Goal: Task Accomplishment & Management: Manage account settings

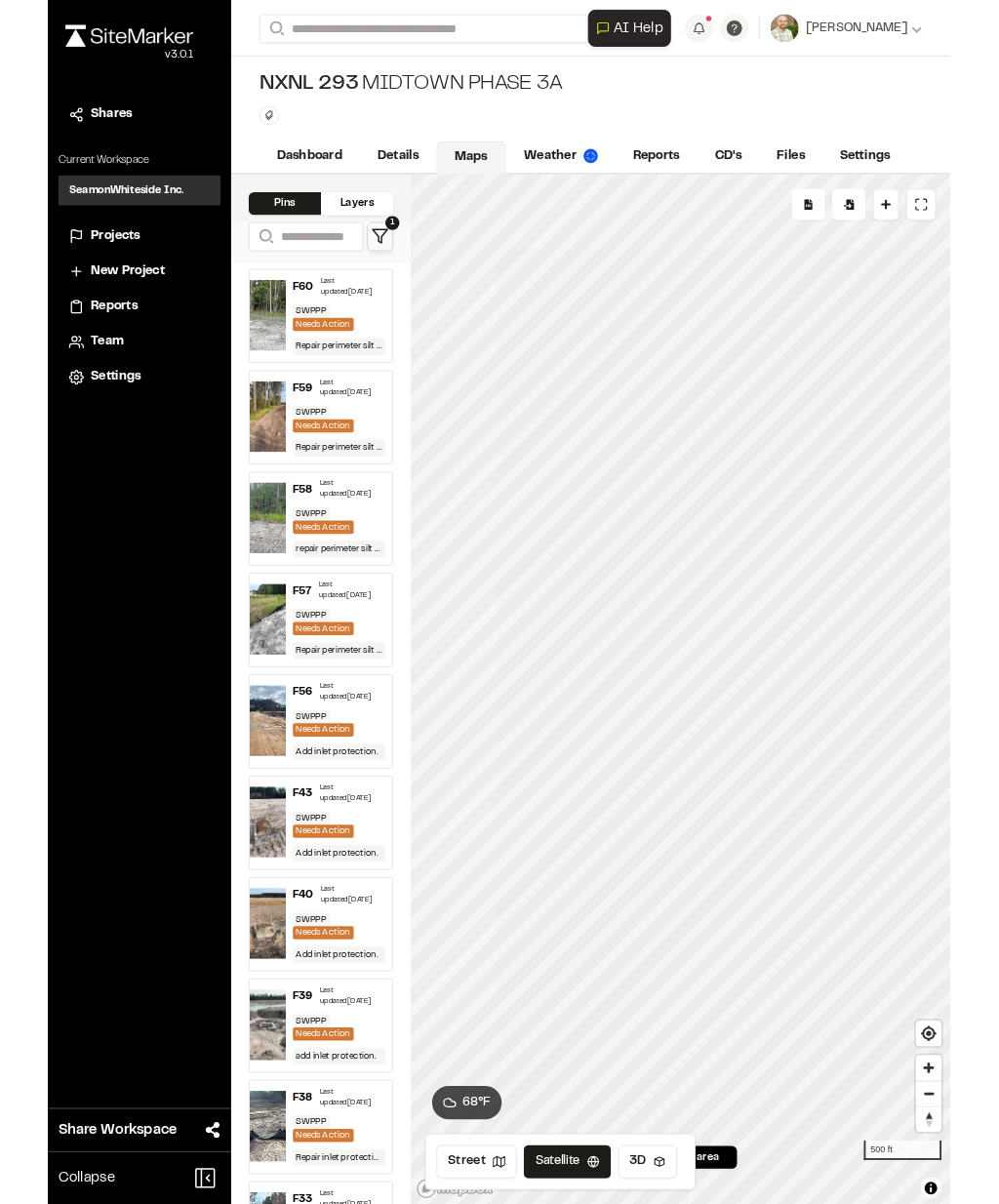
scroll to position [78, 0]
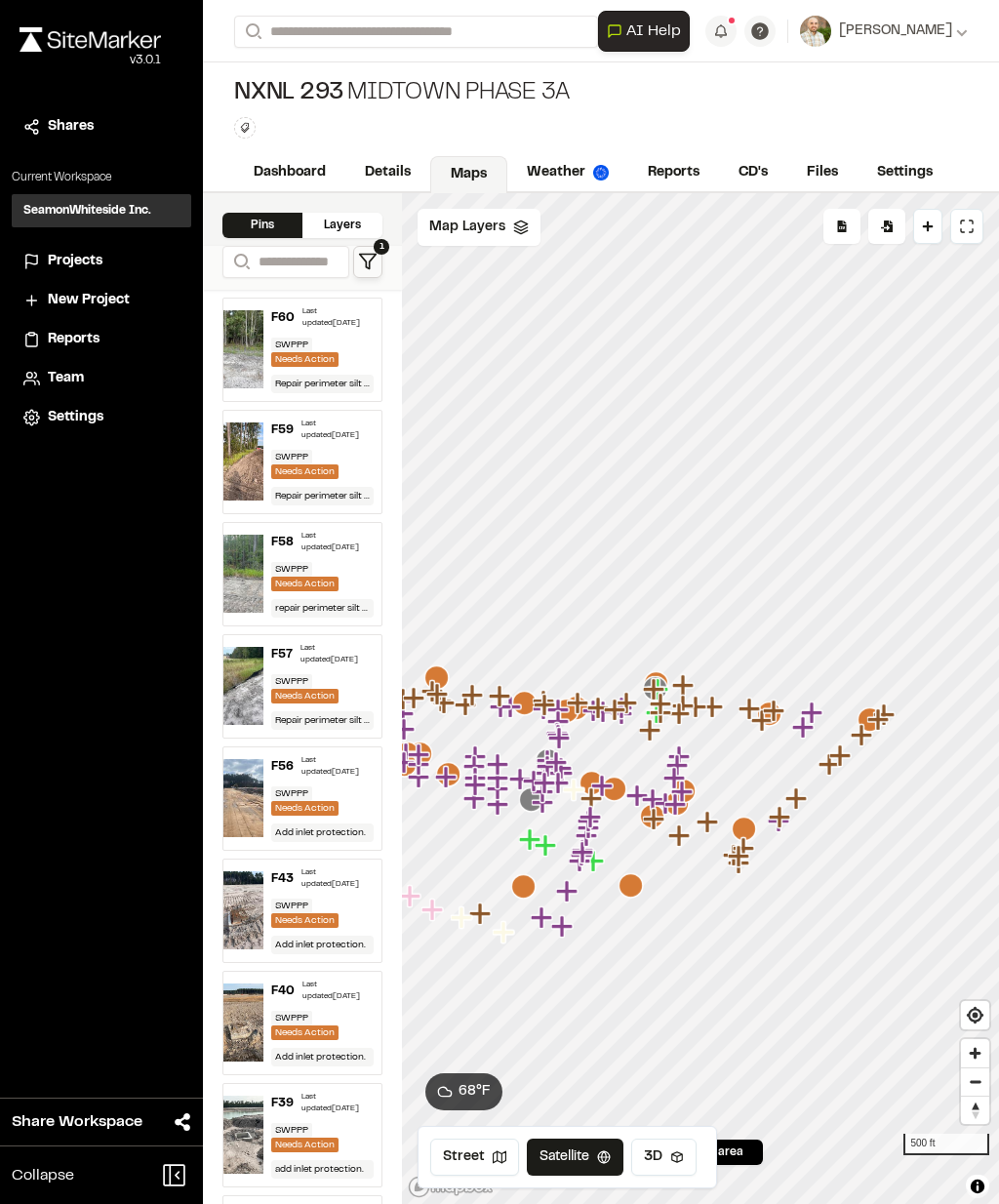
click at [671, 154] on link "Reports" at bounding box center [673, 172] width 91 height 37
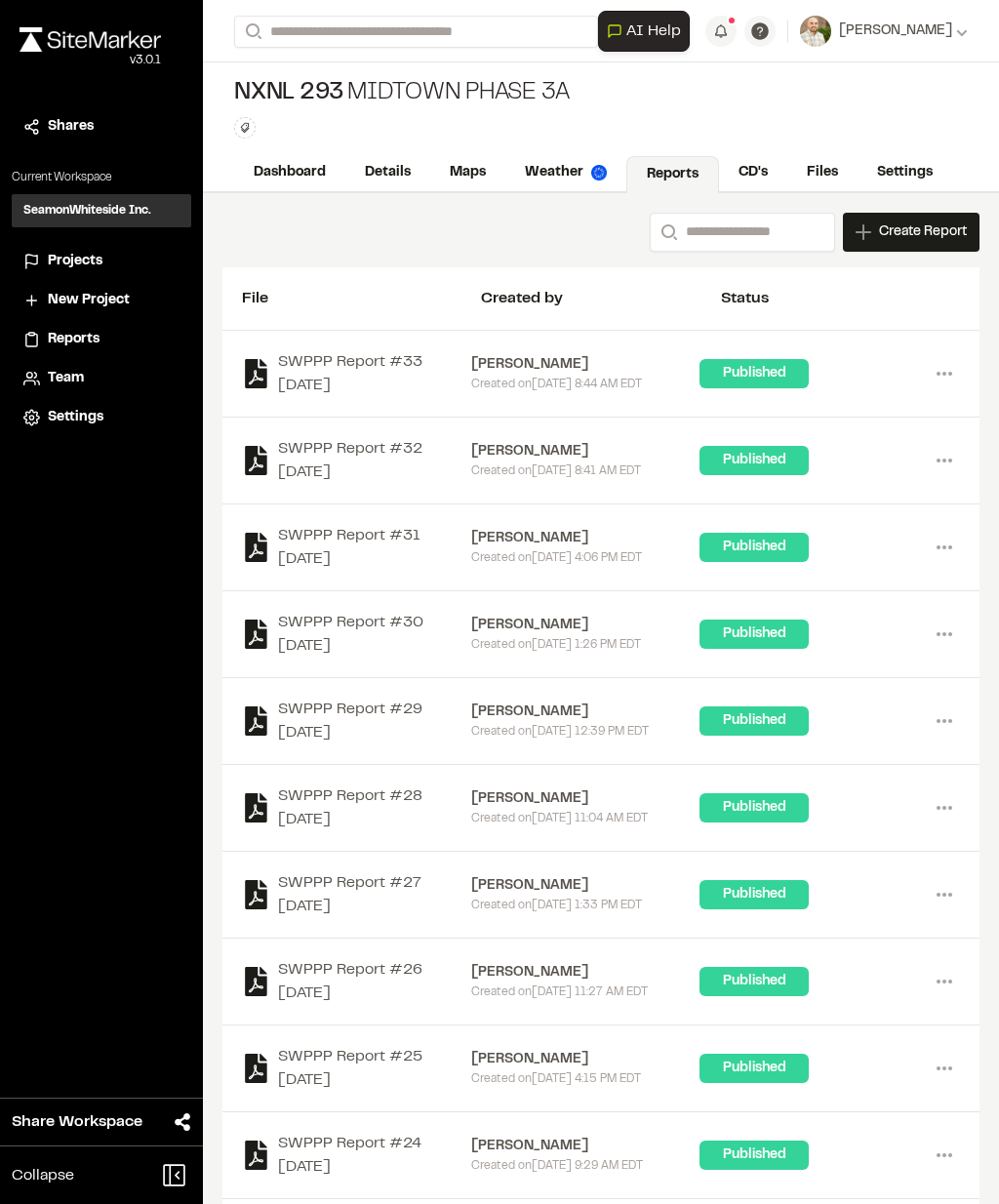
click at [823, 162] on link "Files" at bounding box center [823, 172] width 71 height 37
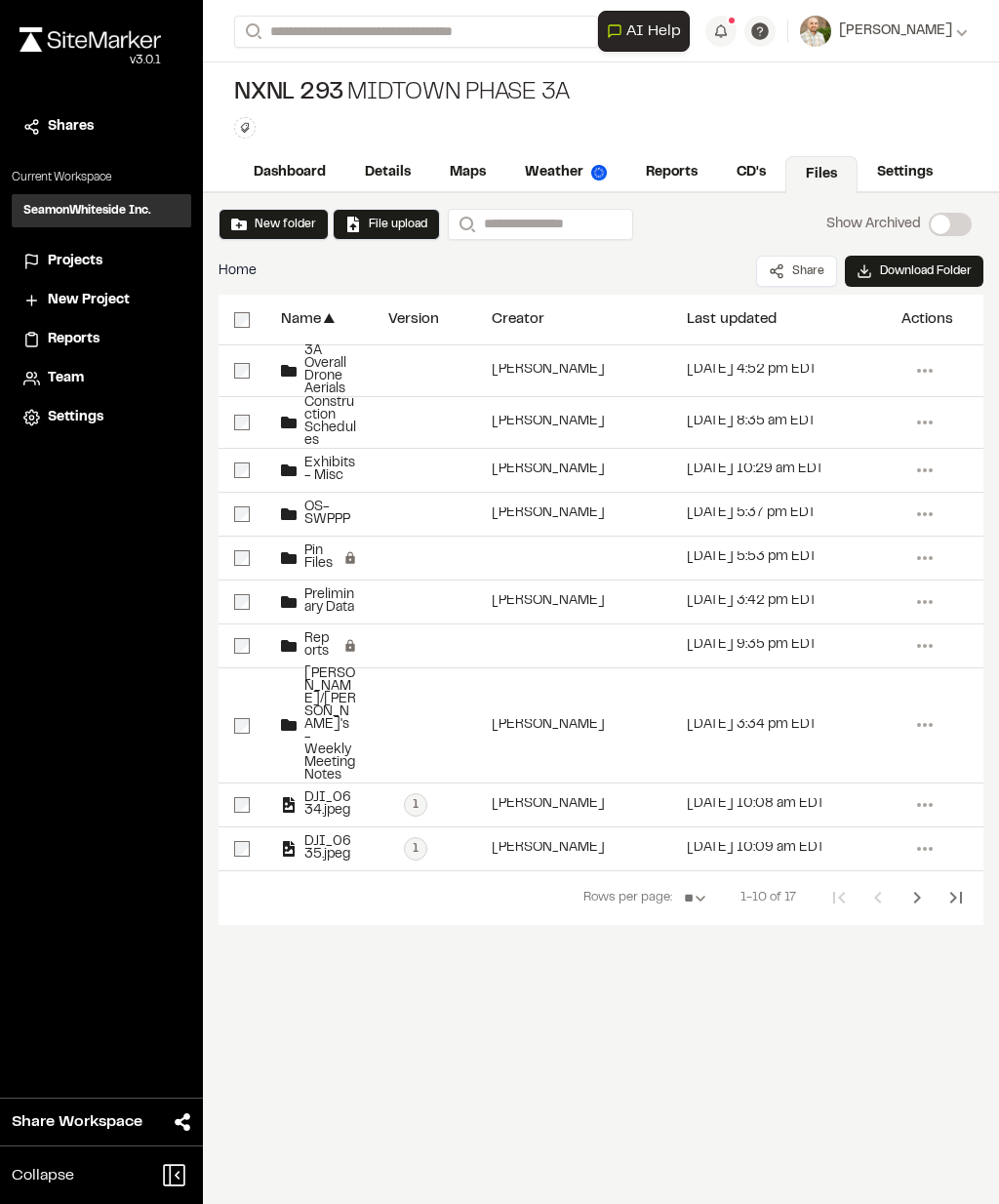
click at [320, 387] on span "3A Overall Drone Aerials" at bounding box center [327, 370] width 61 height 51
click at [319, 387] on span "3A Overall Drone Aerials" at bounding box center [327, 370] width 61 height 51
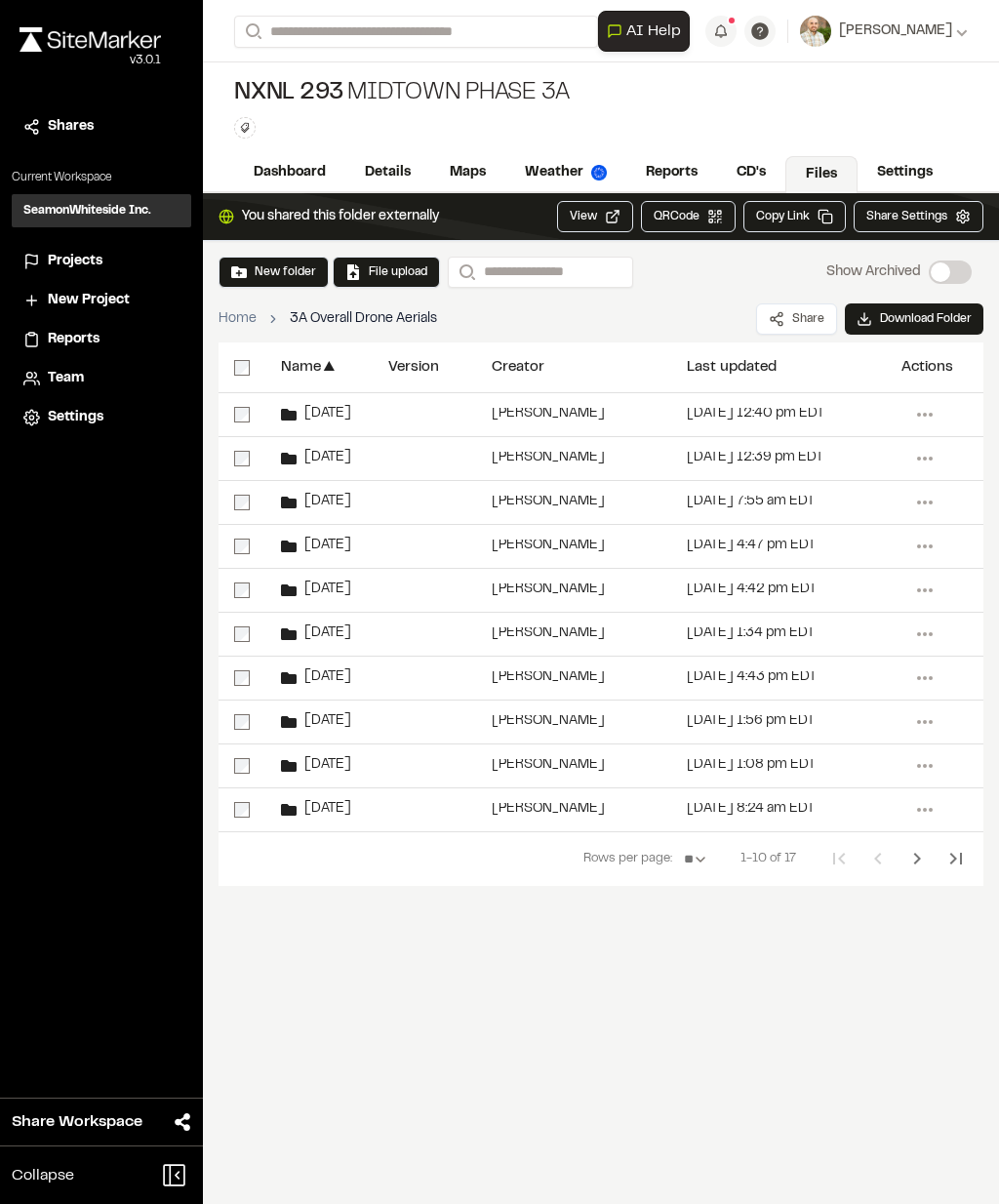
click at [366, 277] on button "File upload" at bounding box center [386, 272] width 82 height 18
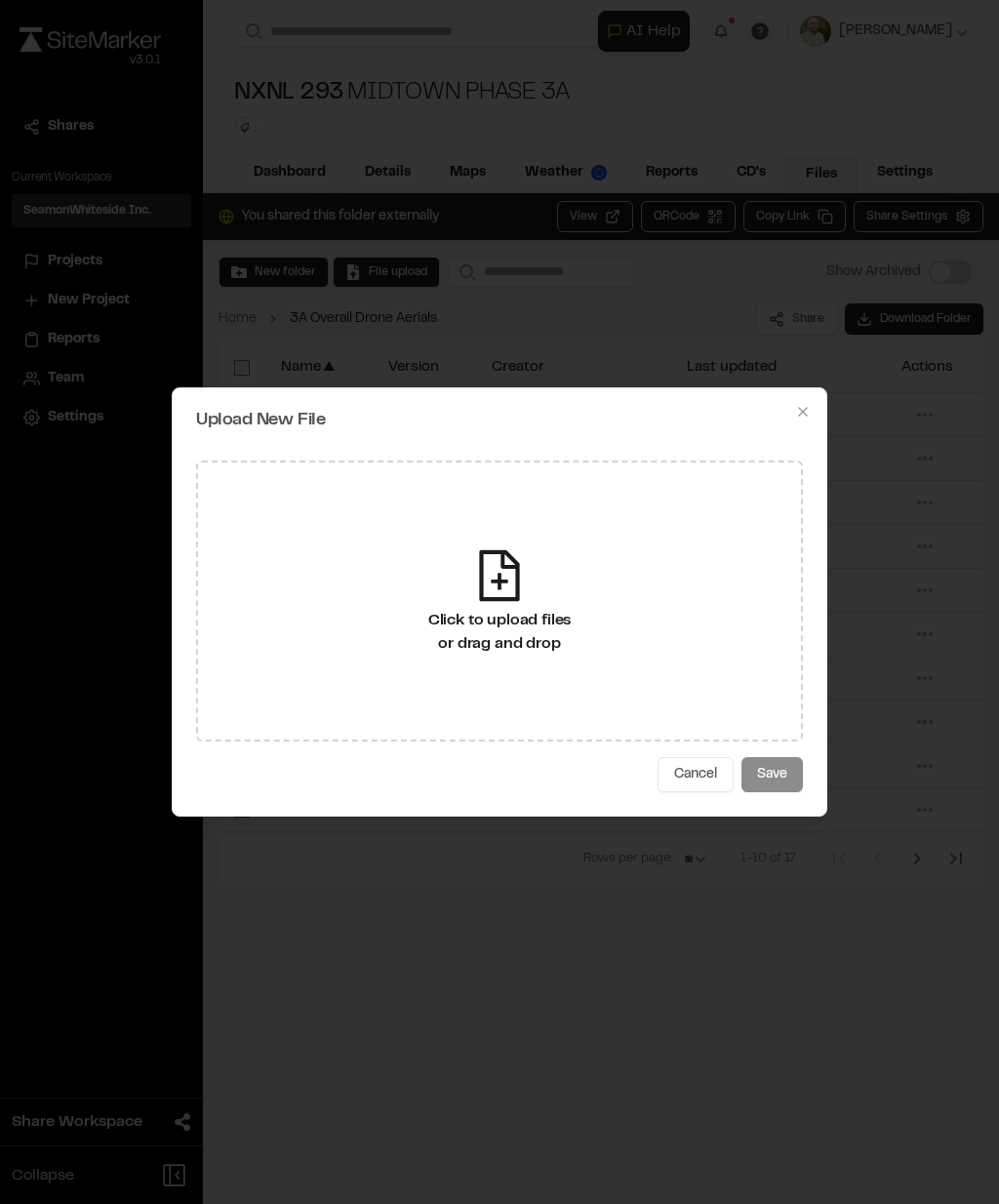
click at [493, 692] on div "Click to upload files or drag and drop" at bounding box center [499, 601] width 607 height 281
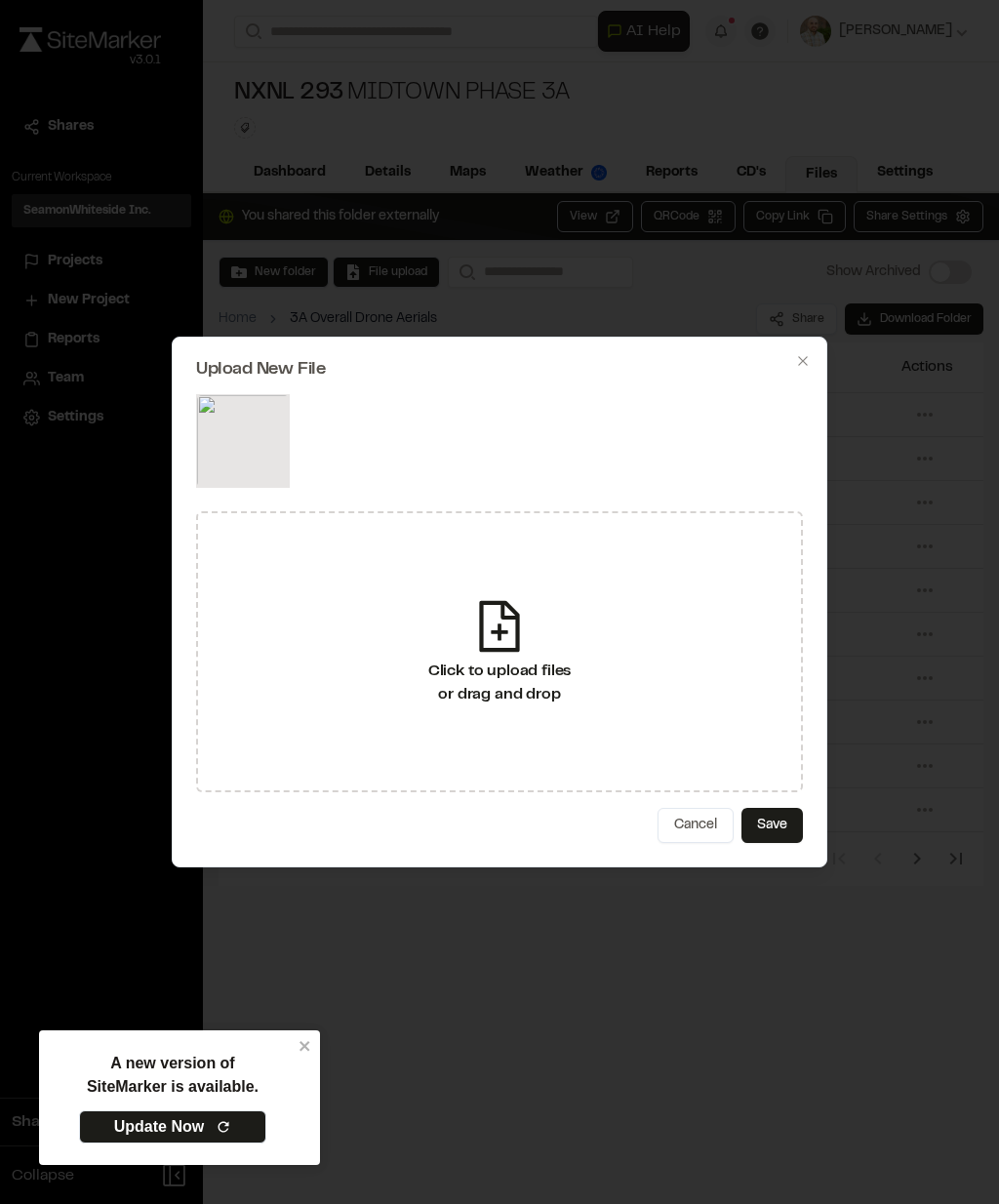
click at [796, 885] on div at bounding box center [499, 602] width 999 height 1204
click at [783, 901] on div at bounding box center [499, 602] width 999 height 1204
click at [779, 891] on div at bounding box center [499, 602] width 999 height 1204
click at [791, 905] on div at bounding box center [499, 602] width 999 height 1204
click at [773, 915] on div at bounding box center [499, 602] width 999 height 1204
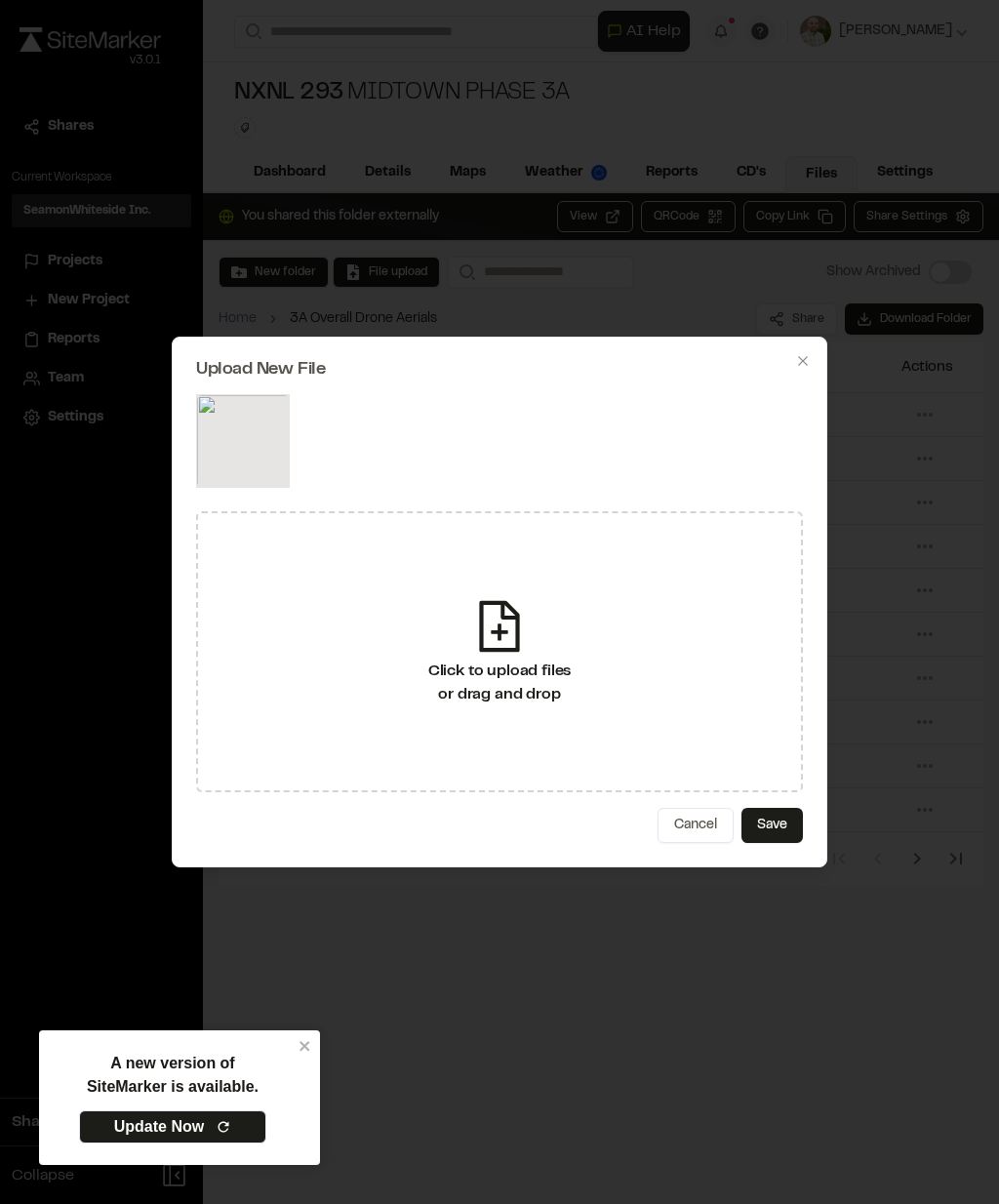
click at [753, 1122] on div at bounding box center [499, 602] width 999 height 1204
click at [763, 883] on nav "Rows per page: ** ** ** ** ** 1-10 of 17" at bounding box center [601, 858] width 765 height 55
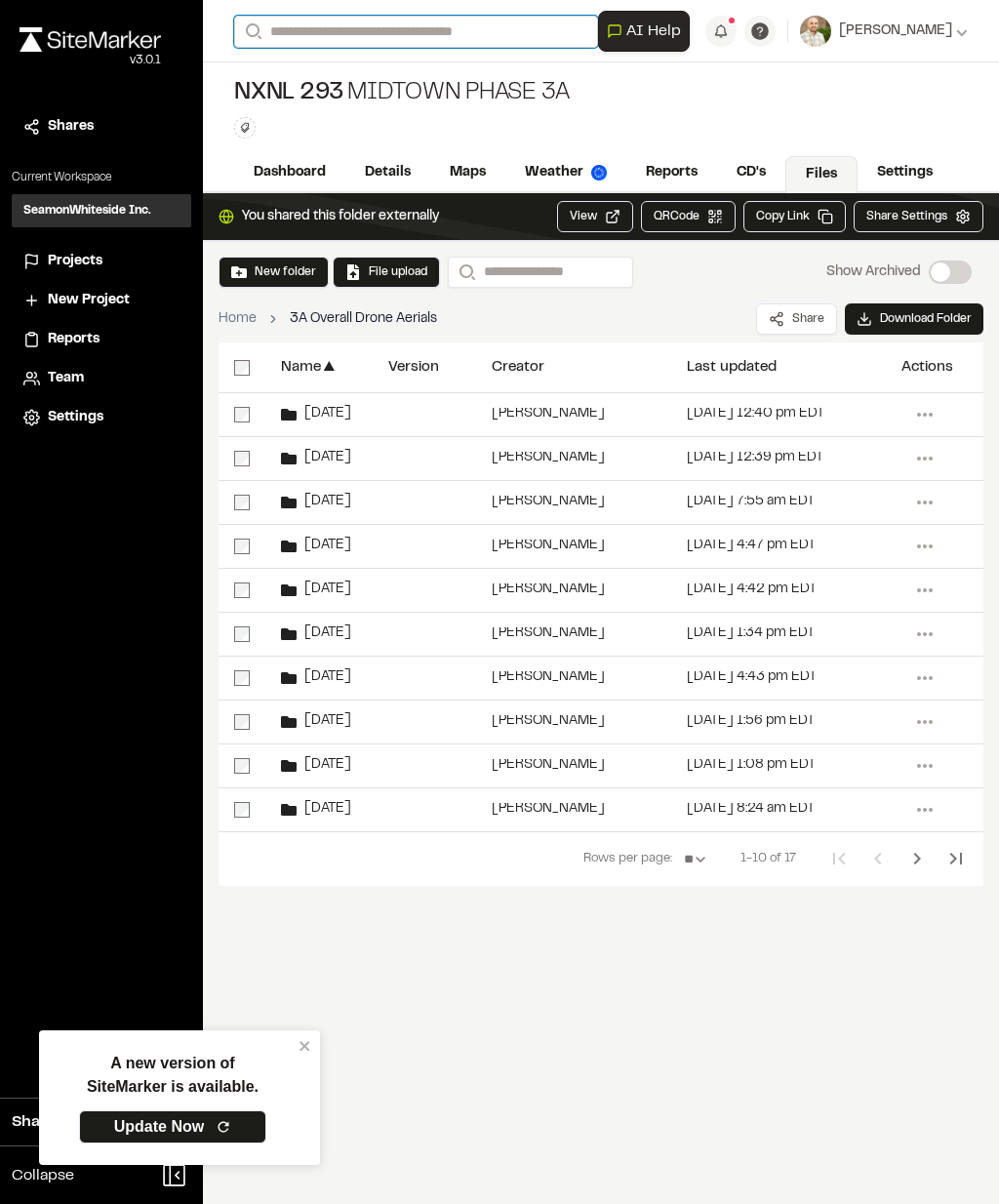
click at [404, 42] on input "Search" at bounding box center [415, 32] width 364 height 32
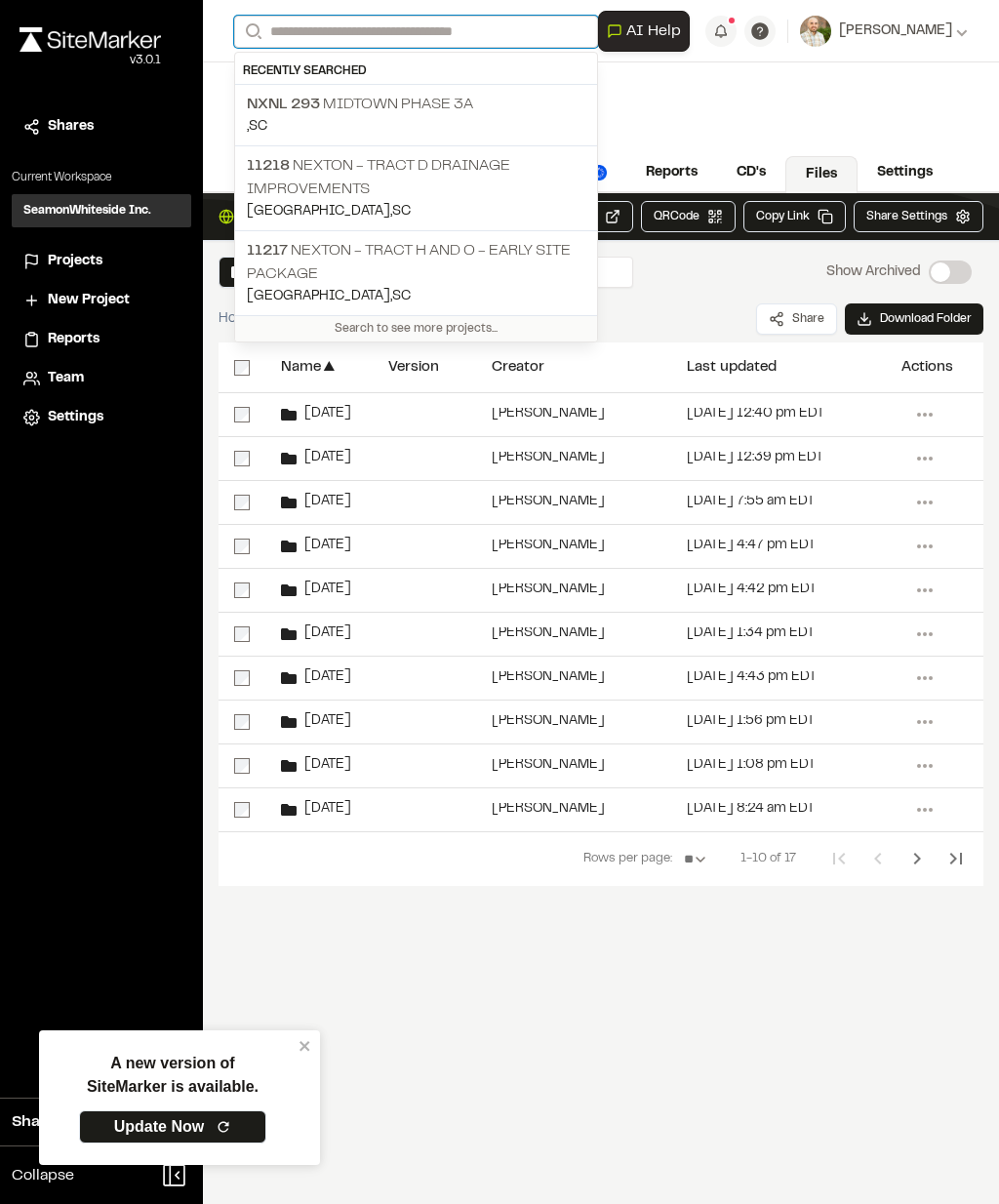
click at [404, 41] on input "Search" at bounding box center [415, 32] width 364 height 32
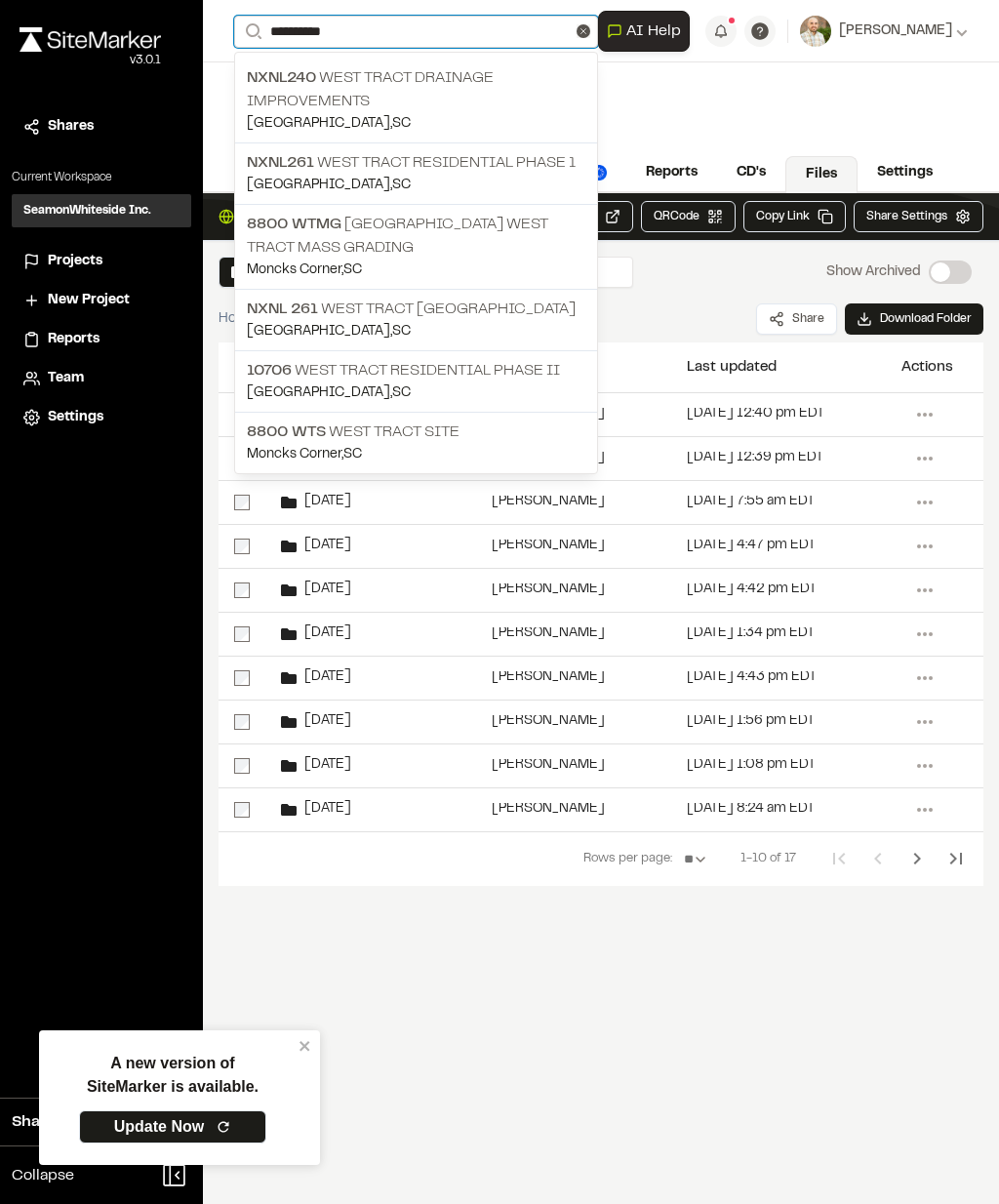
type input "**********"
click at [486, 373] on p "10706 West Tract Residential Phase II" at bounding box center [416, 370] width 339 height 24
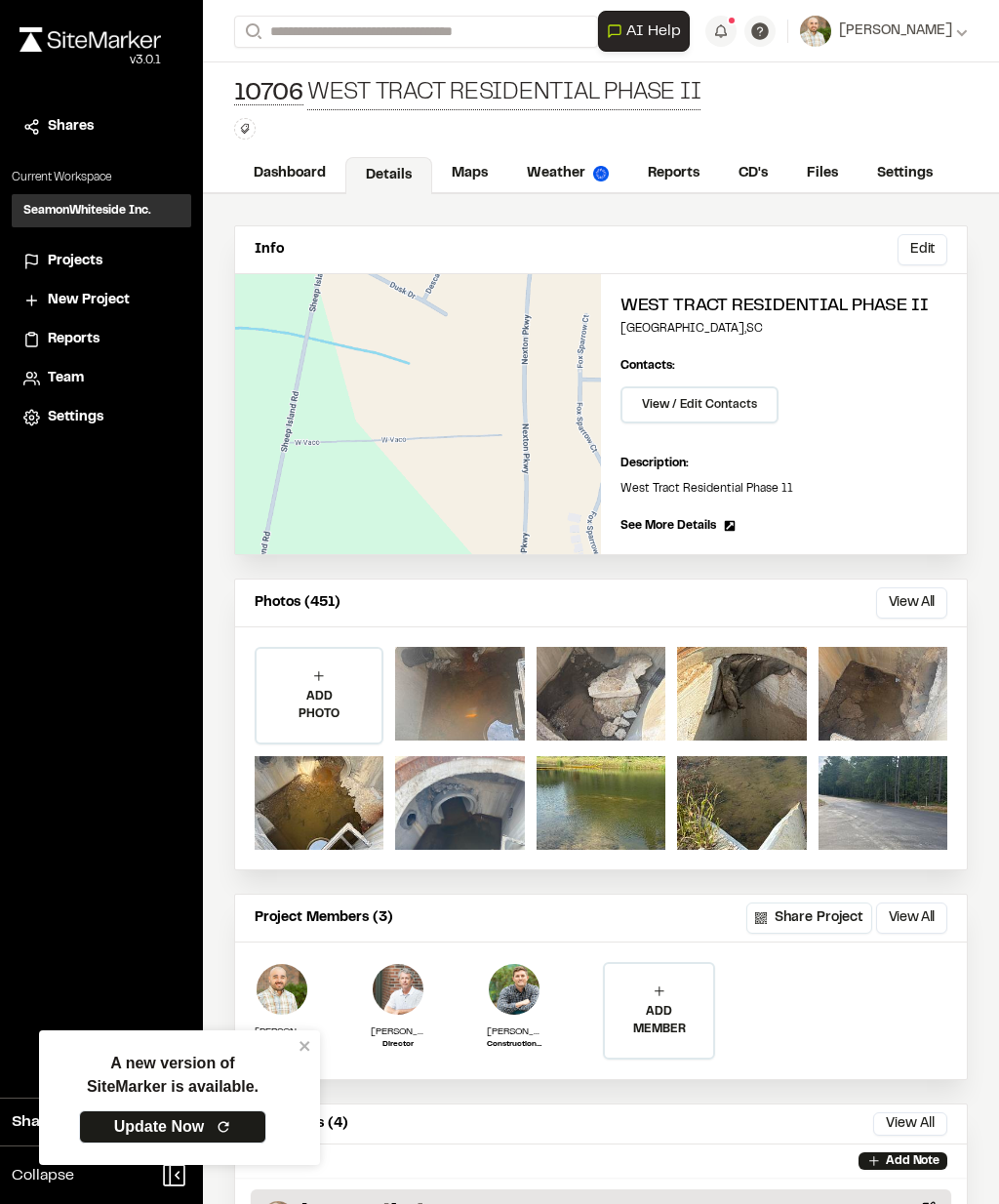
click at [667, 173] on link "Reports" at bounding box center [673, 173] width 91 height 37
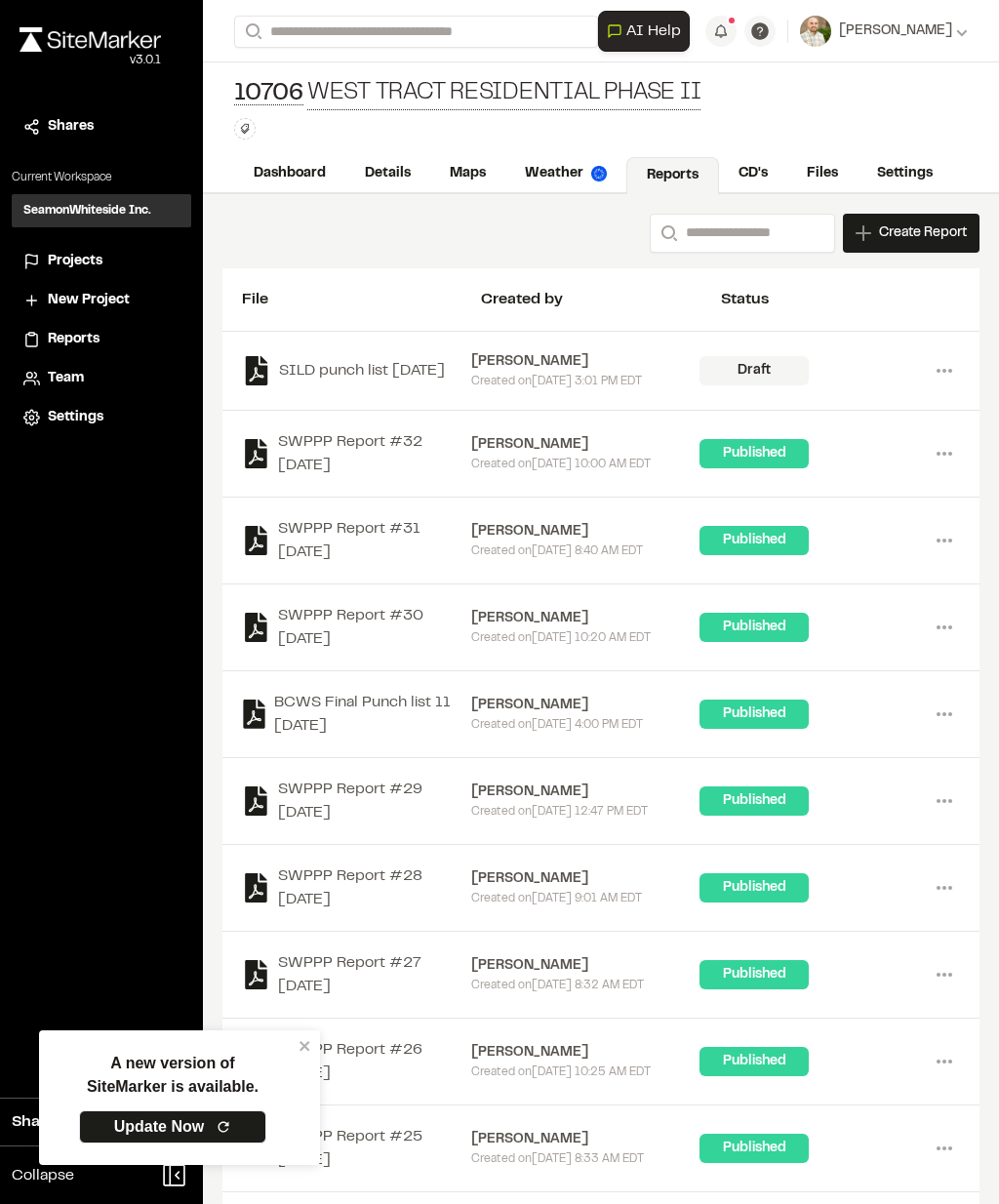
click at [820, 169] on link "Files" at bounding box center [823, 173] width 71 height 37
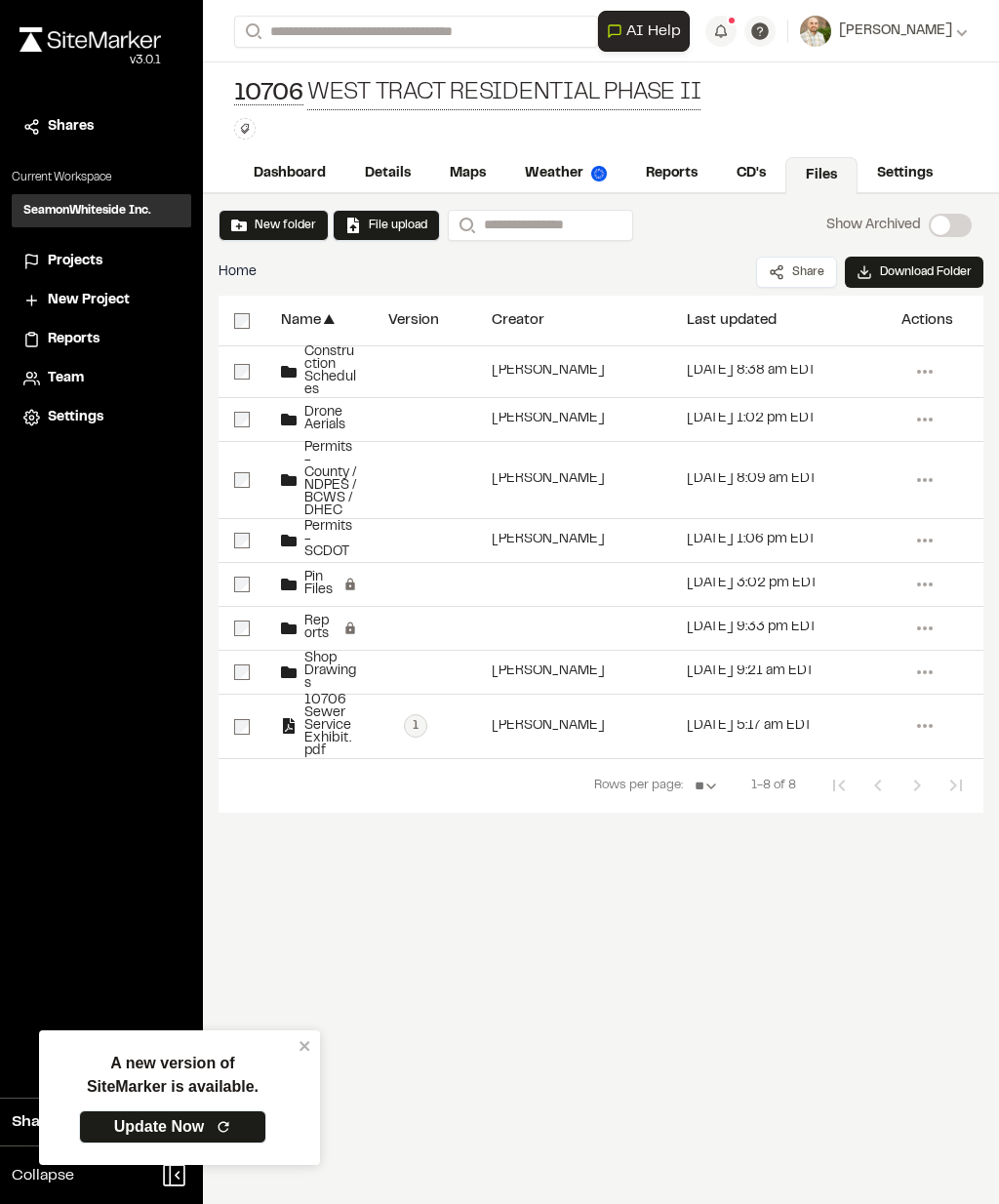
click at [317, 432] on span "Drone Aerials" at bounding box center [327, 418] width 61 height 25
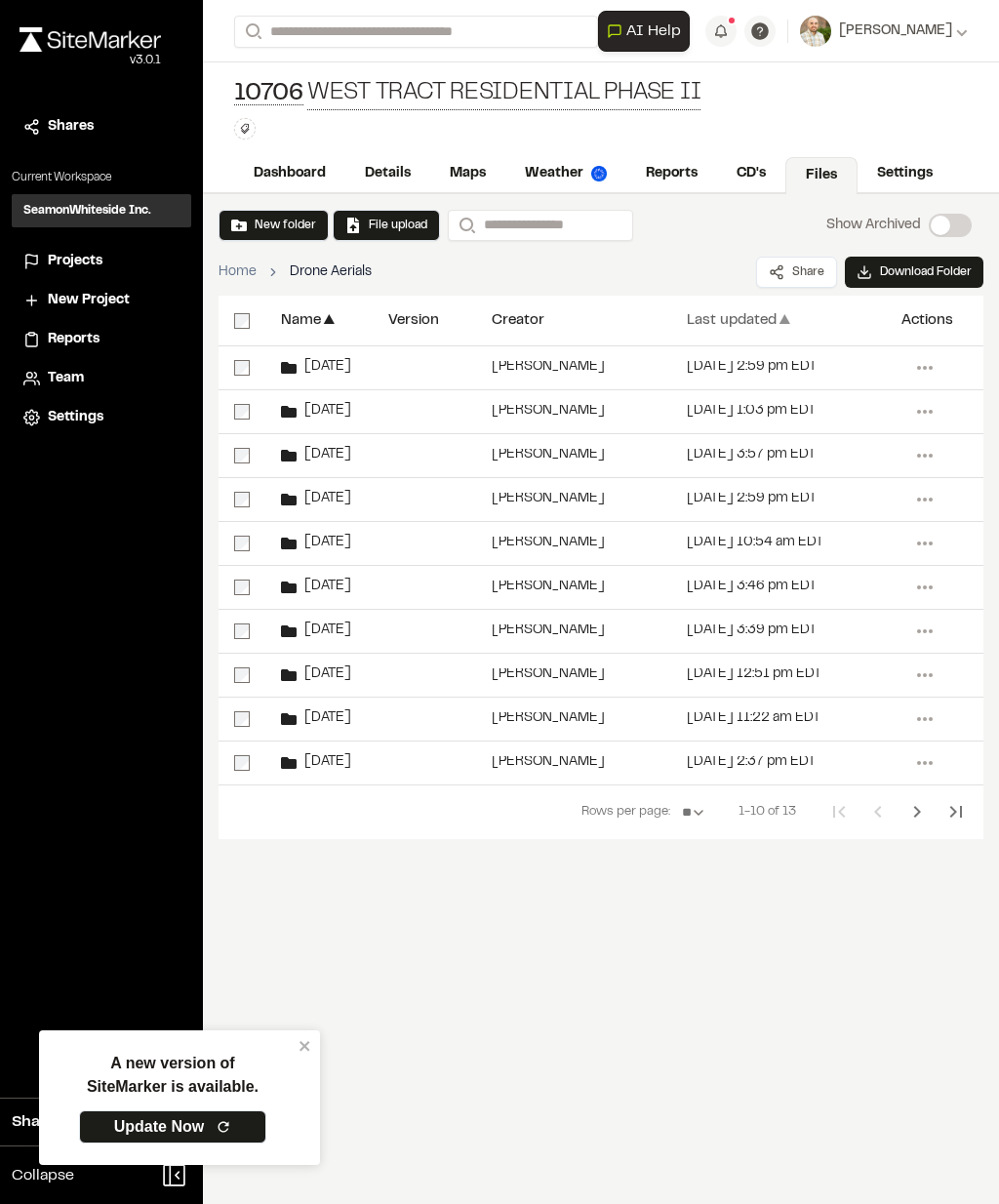
click at [729, 306] on div "Last updated ▲" at bounding box center [779, 321] width 183 height 50
click at [732, 328] on div "Last updated" at bounding box center [732, 320] width 90 height 15
click at [287, 217] on button "New folder" at bounding box center [273, 225] width 85 height 18
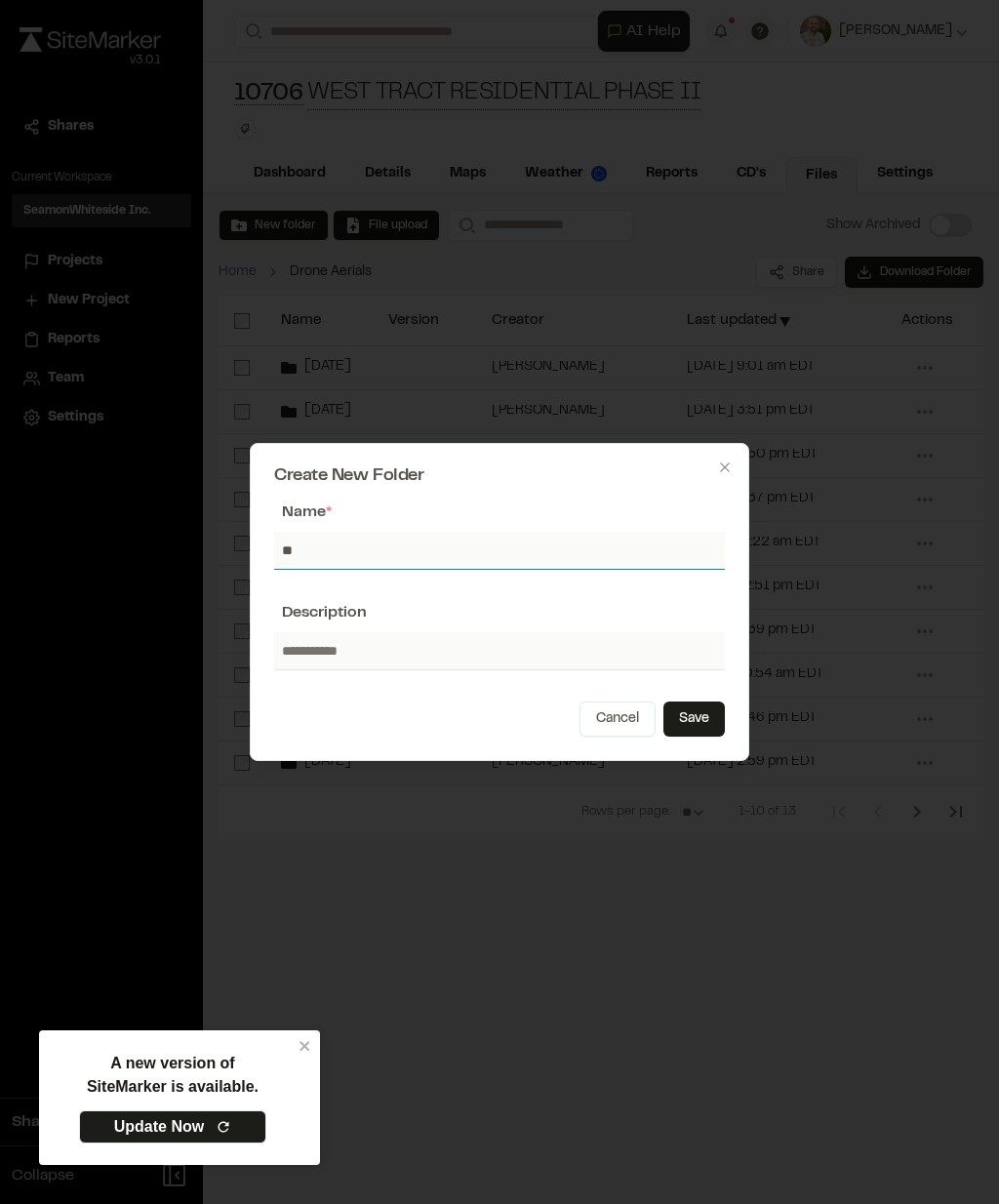
click at [354, 550] on input "**" at bounding box center [499, 550] width 451 height 37
type input "*******"
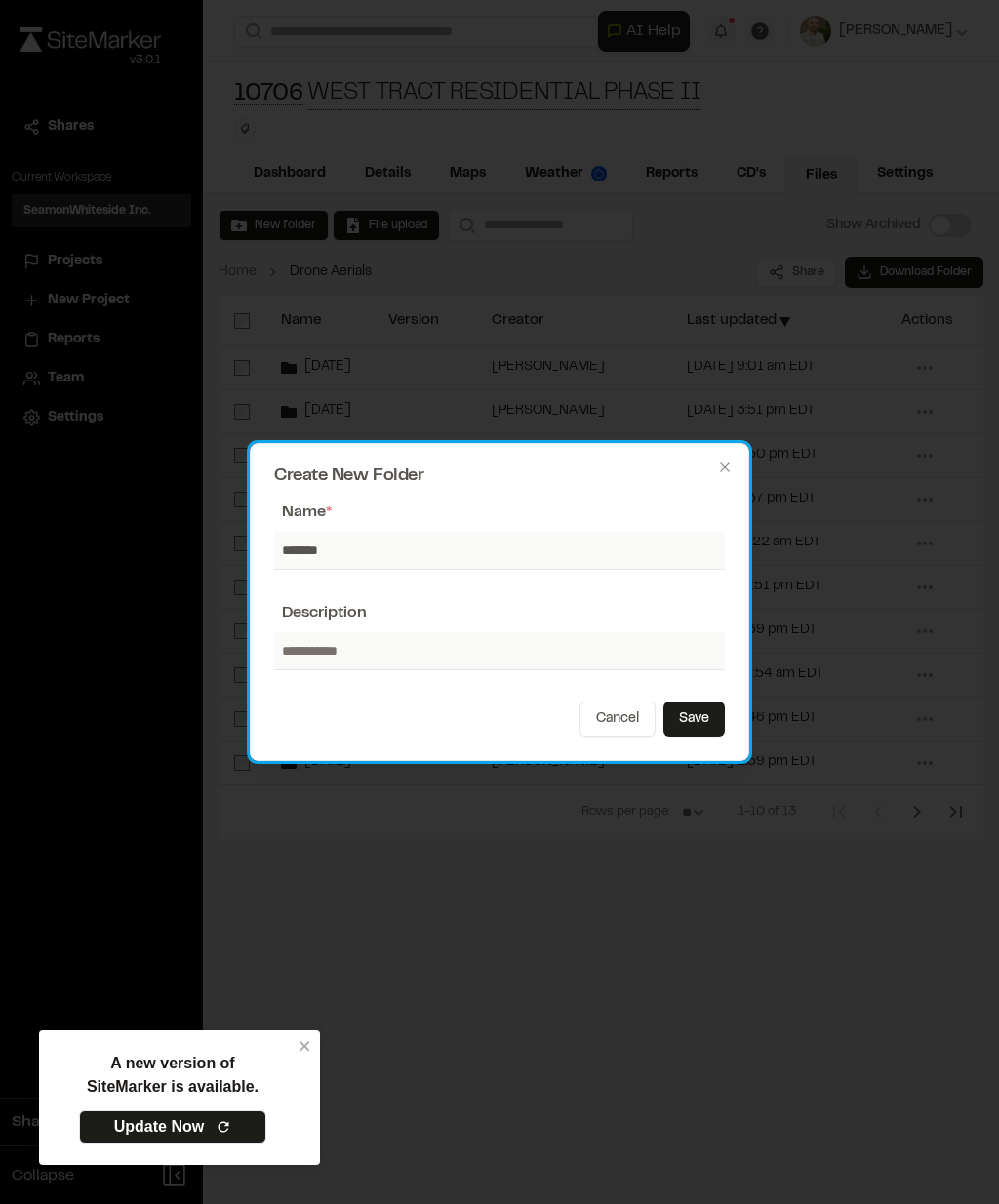
click at [710, 703] on button "Save" at bounding box center [694, 718] width 62 height 35
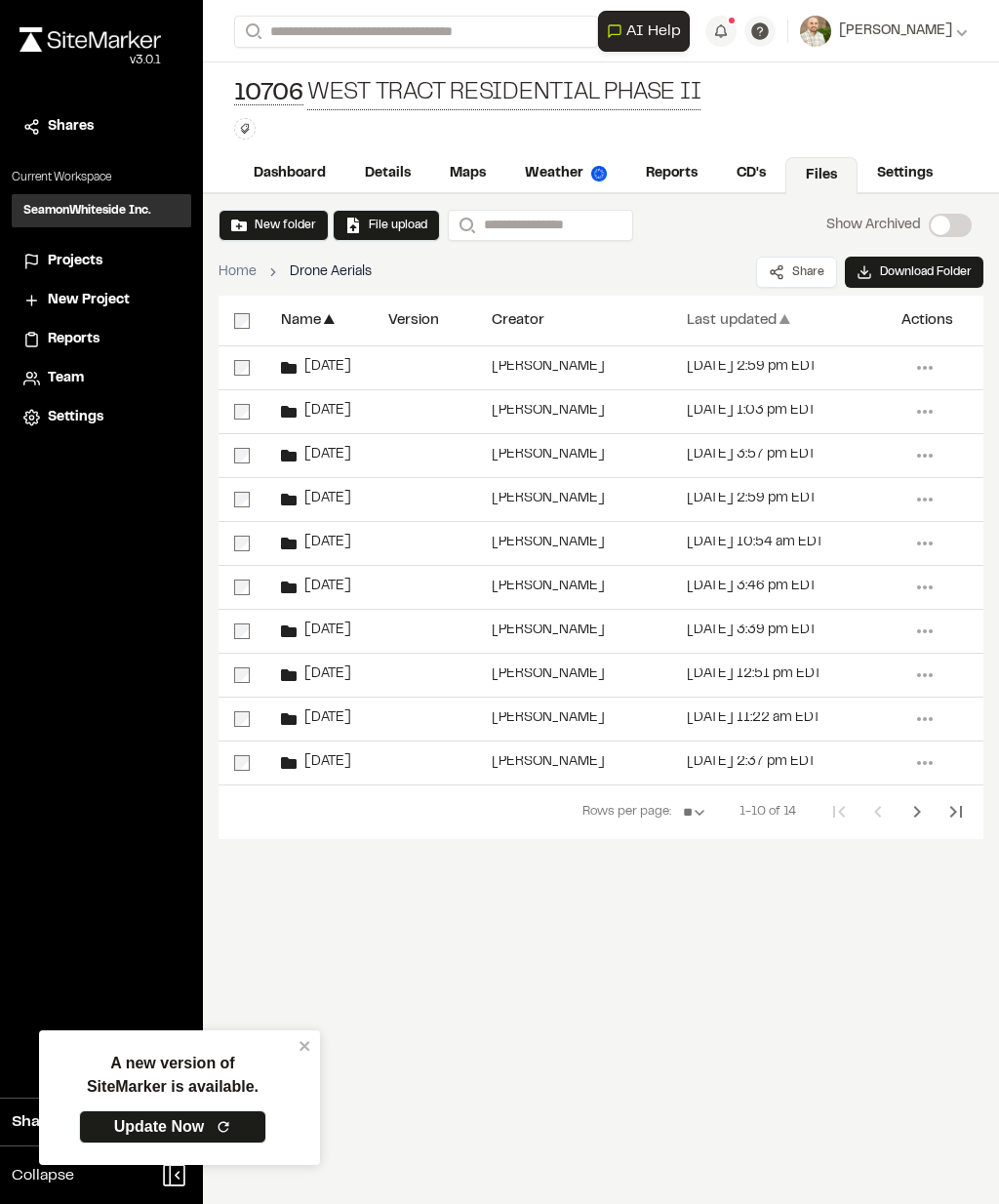
click at [757, 315] on div "Last updated" at bounding box center [732, 320] width 90 height 15
click at [772, 326] on div "Last updated" at bounding box center [732, 320] width 90 height 15
click at [362, 362] on div "[DATE]" at bounding box center [319, 367] width 108 height 43
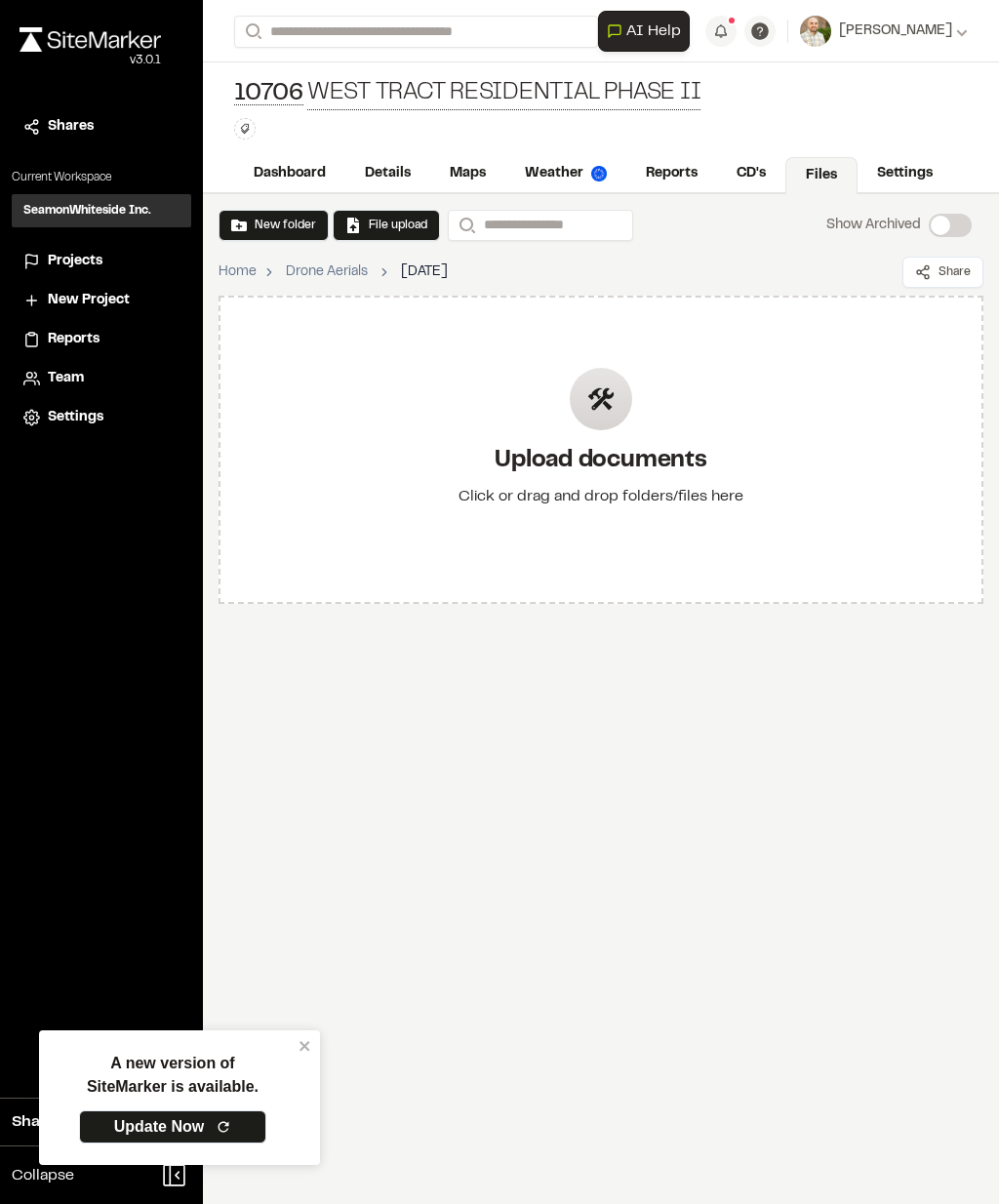
click at [642, 461] on h2 "Upload documents" at bounding box center [601, 461] width 285 height 31
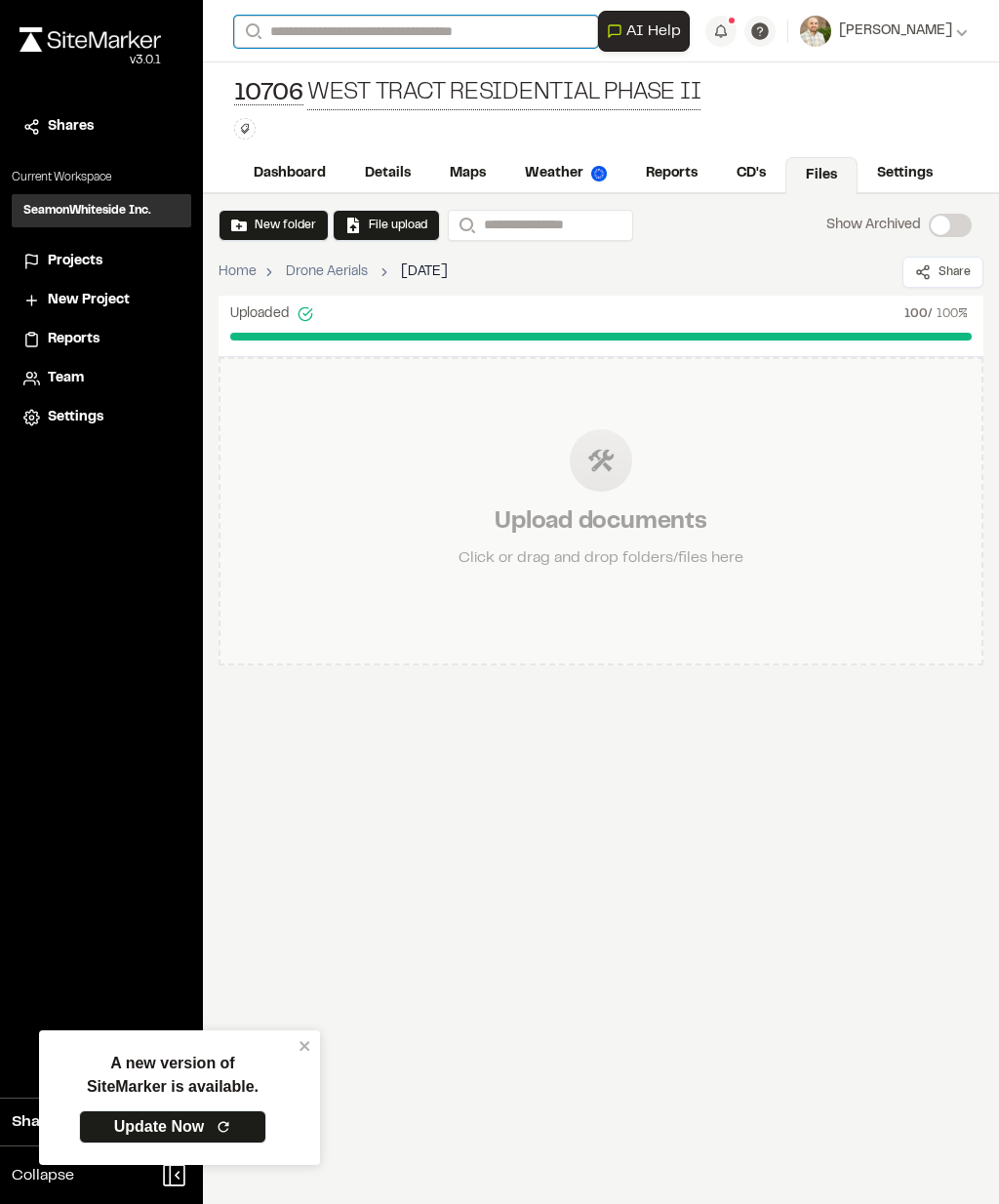
click at [321, 40] on input "Search" at bounding box center [415, 32] width 364 height 32
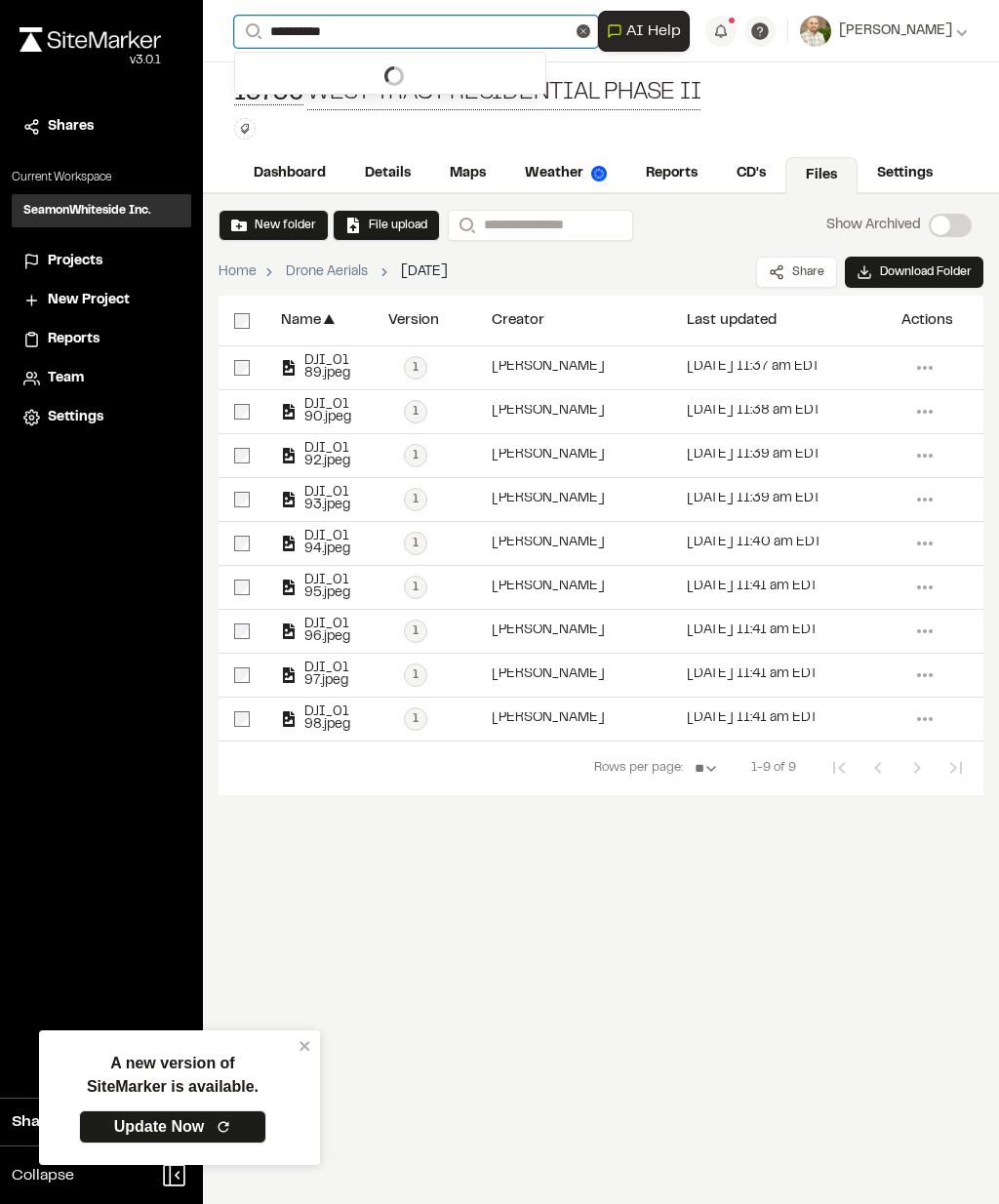
type input "**********"
click at [296, 169] on link "Dashboard" at bounding box center [290, 173] width 112 height 37
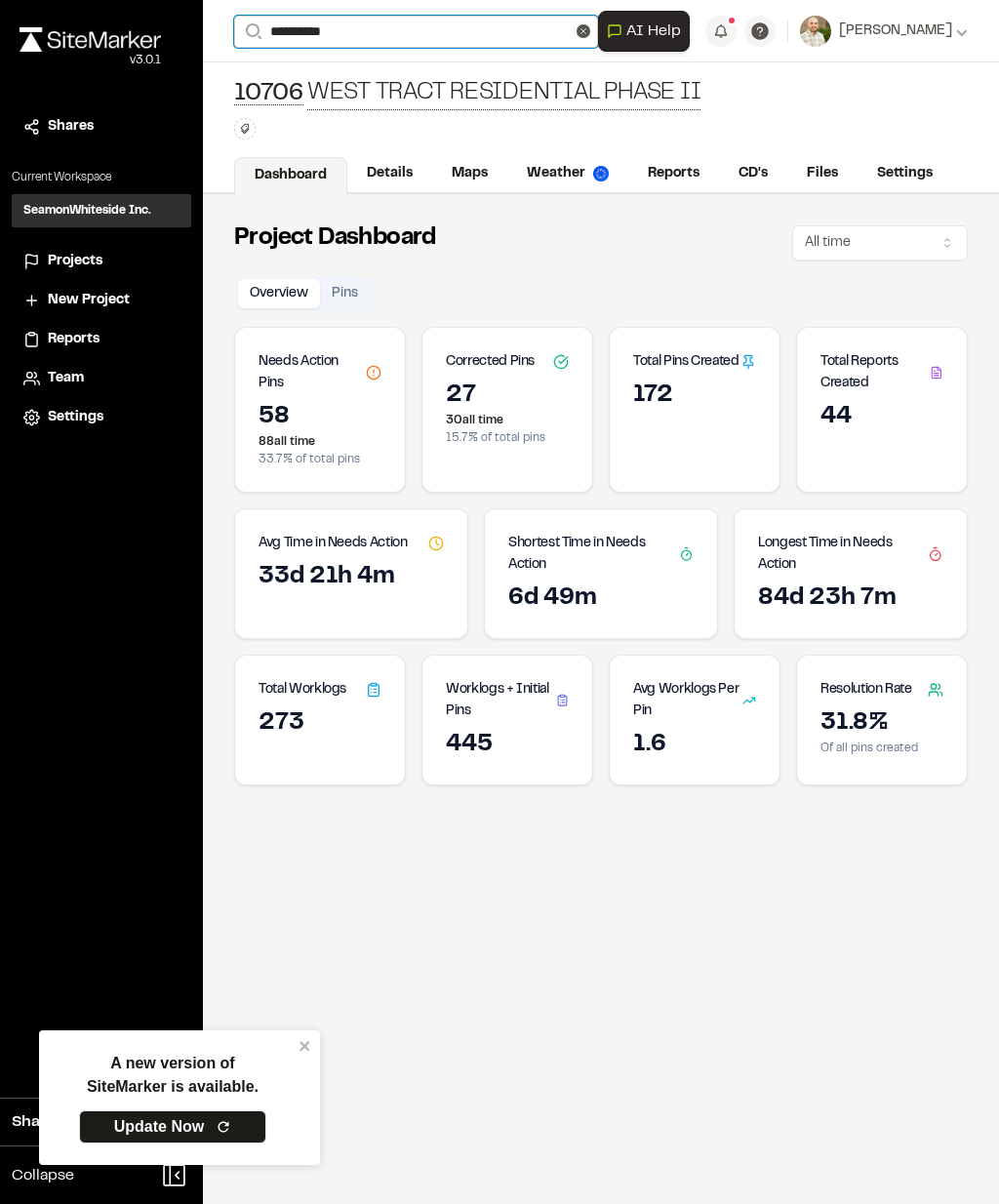
click at [372, 21] on input "**********" at bounding box center [415, 32] width 364 height 32
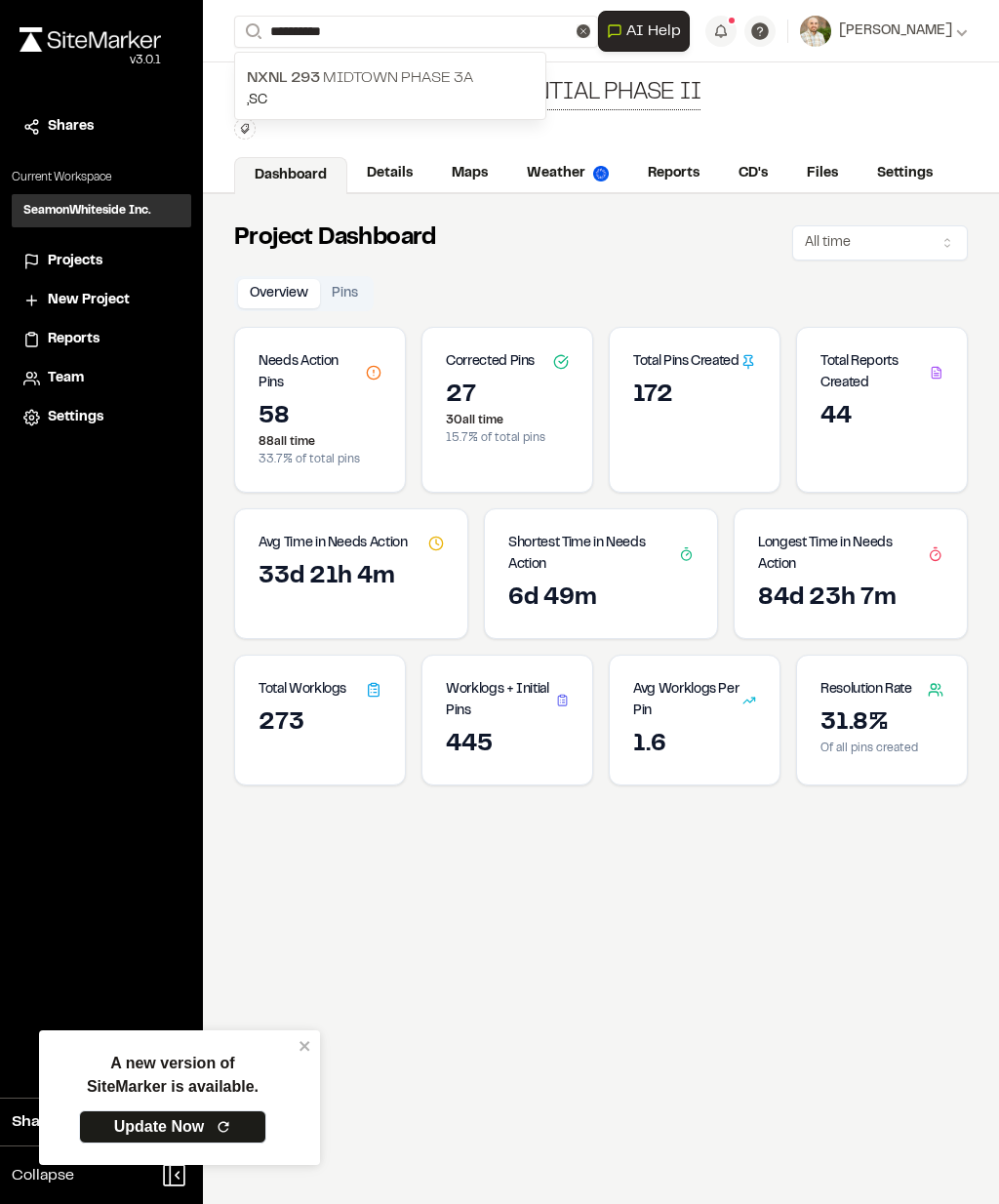
click at [341, 88] on p "NXNL [STREET_ADDRESS]" at bounding box center [390, 79] width 287 height 24
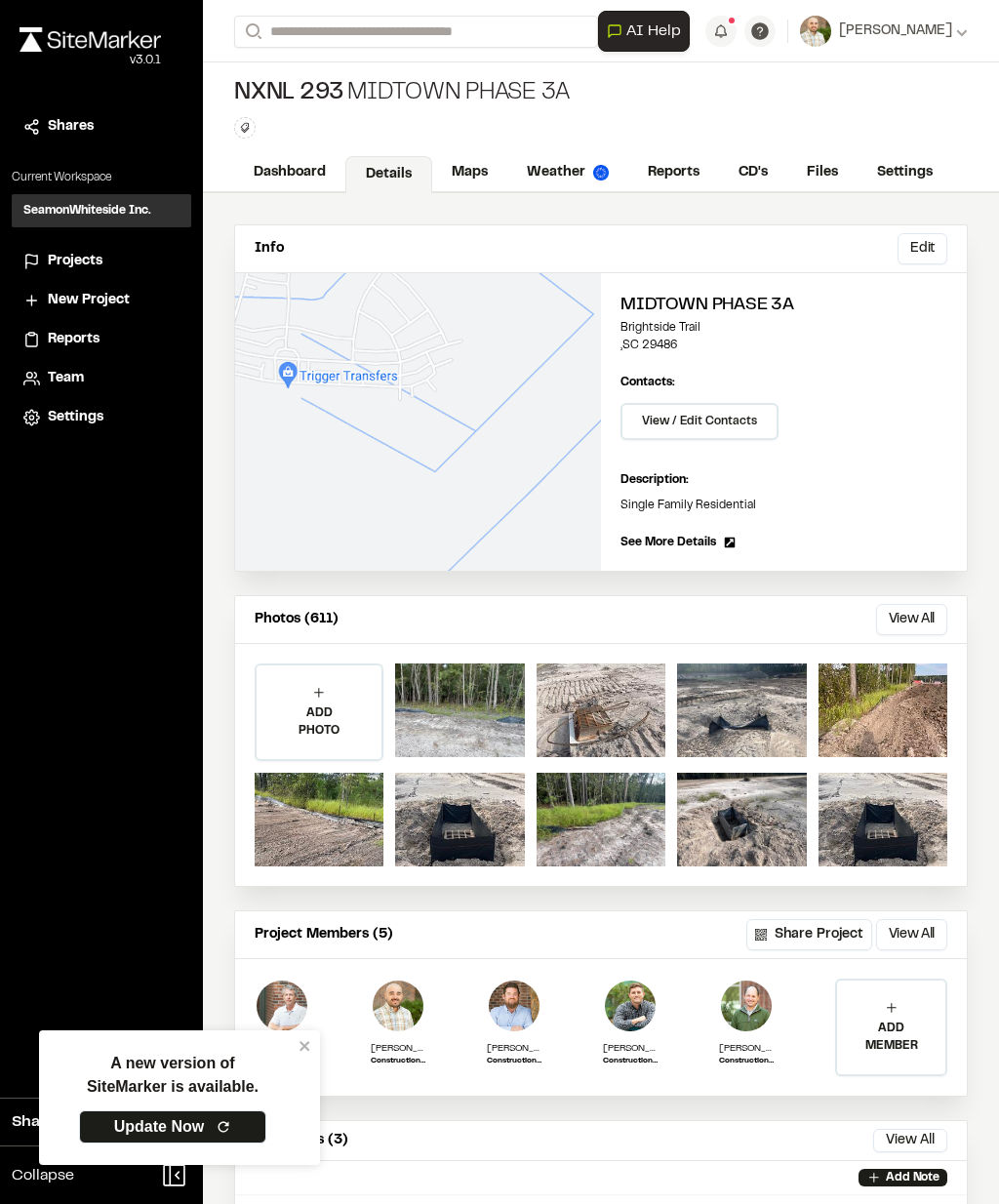
click at [673, 183] on link "Reports" at bounding box center [673, 172] width 91 height 37
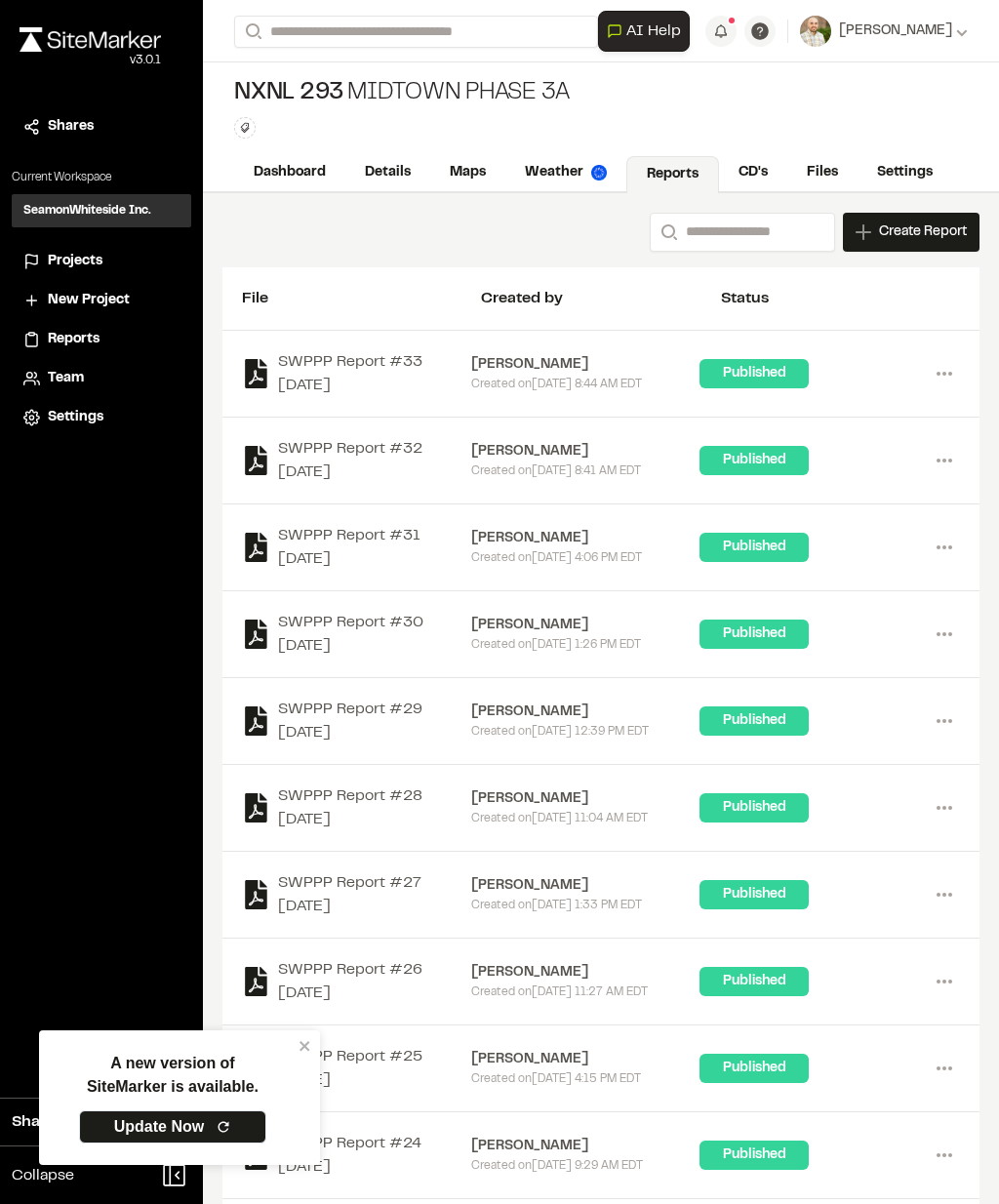
click at [812, 167] on link "Files" at bounding box center [823, 172] width 71 height 37
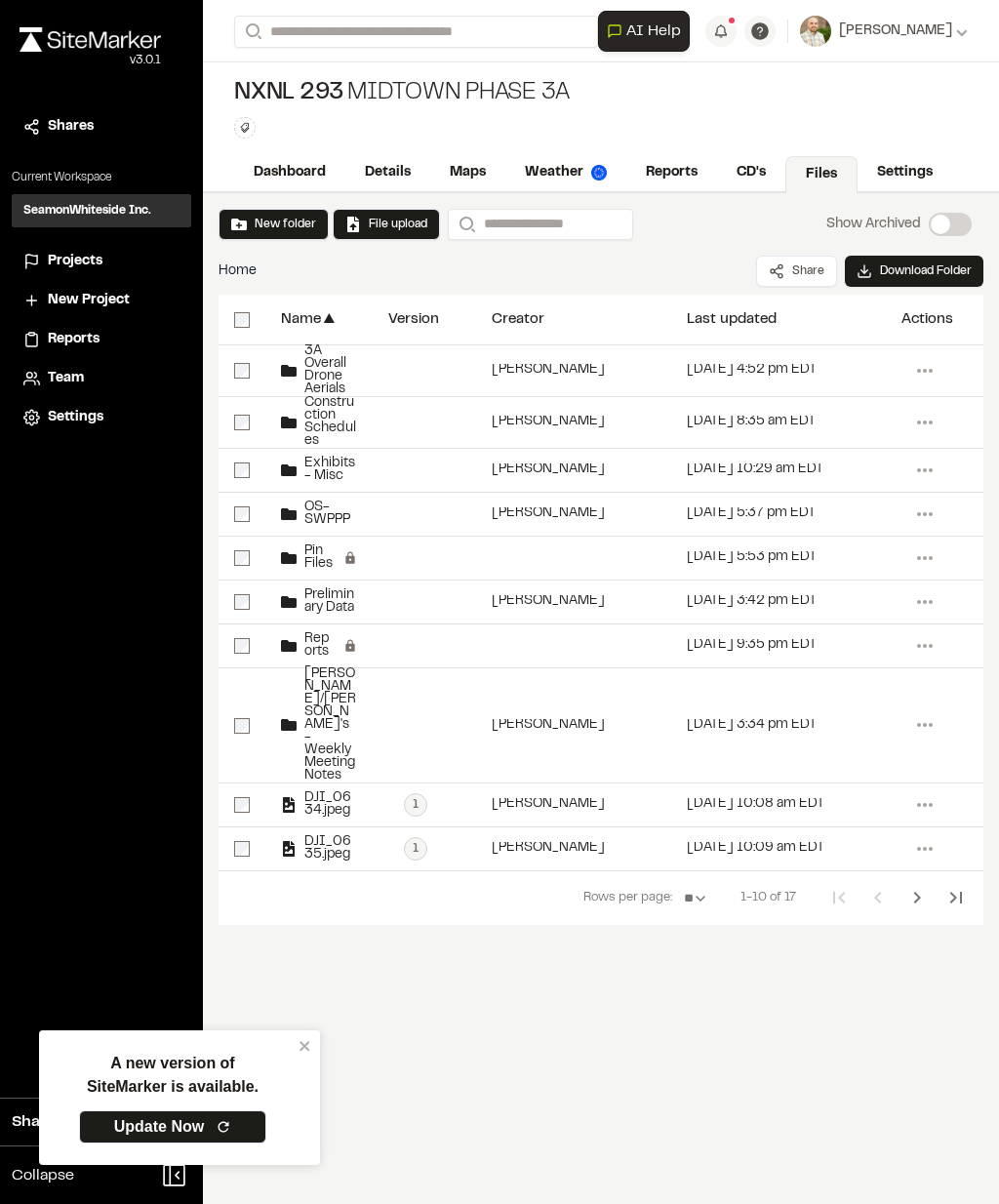
click at [314, 386] on span "3A Overall Drone Aerials" at bounding box center [327, 370] width 61 height 51
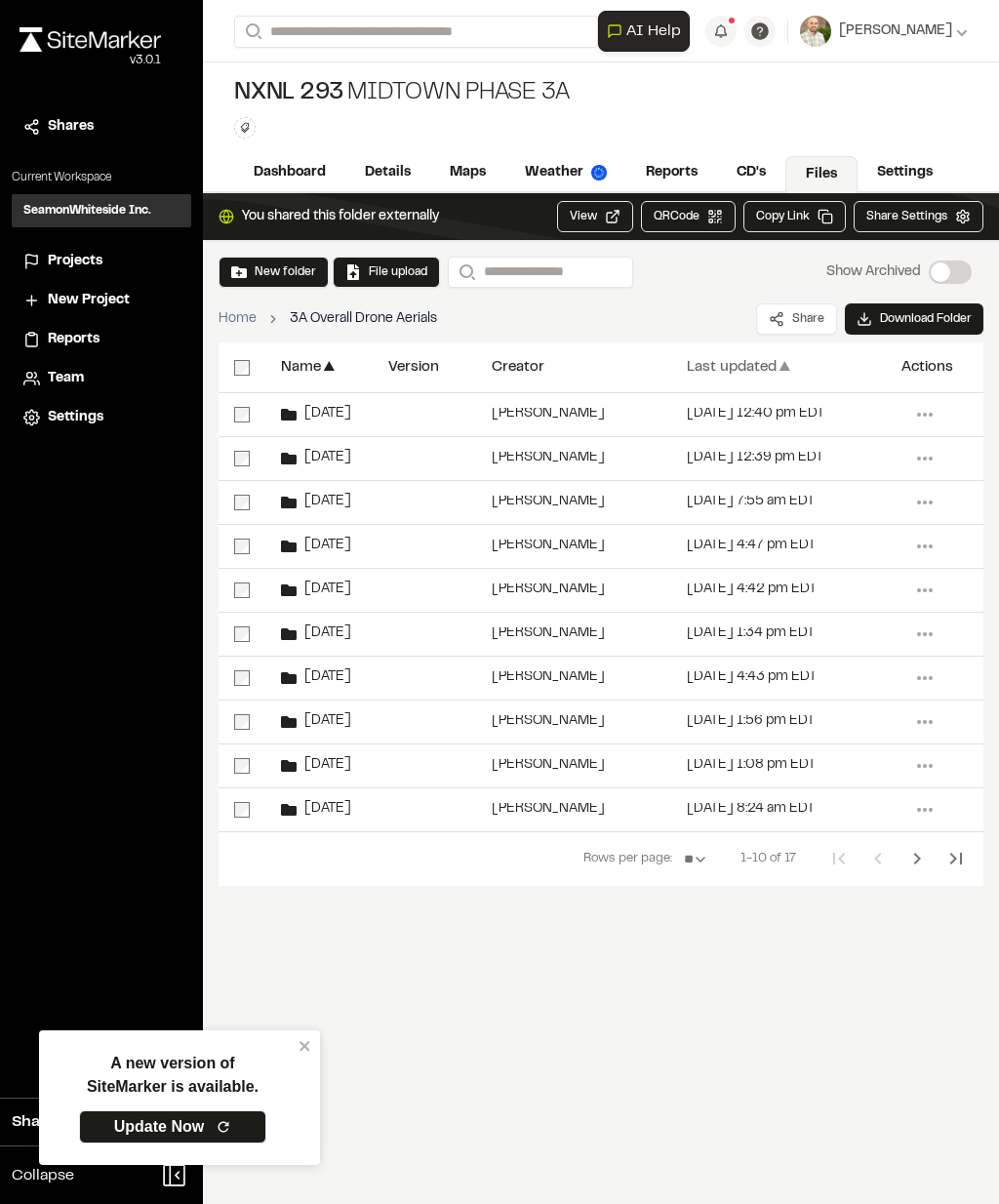
click at [752, 366] on div "Last updated" at bounding box center [732, 366] width 90 height 15
click at [746, 372] on div "Last updated" at bounding box center [732, 366] width 90 height 15
click at [345, 414] on span "[DATE]" at bounding box center [324, 413] width 55 height 13
click at [310, 39] on input "Search" at bounding box center [415, 32] width 364 height 32
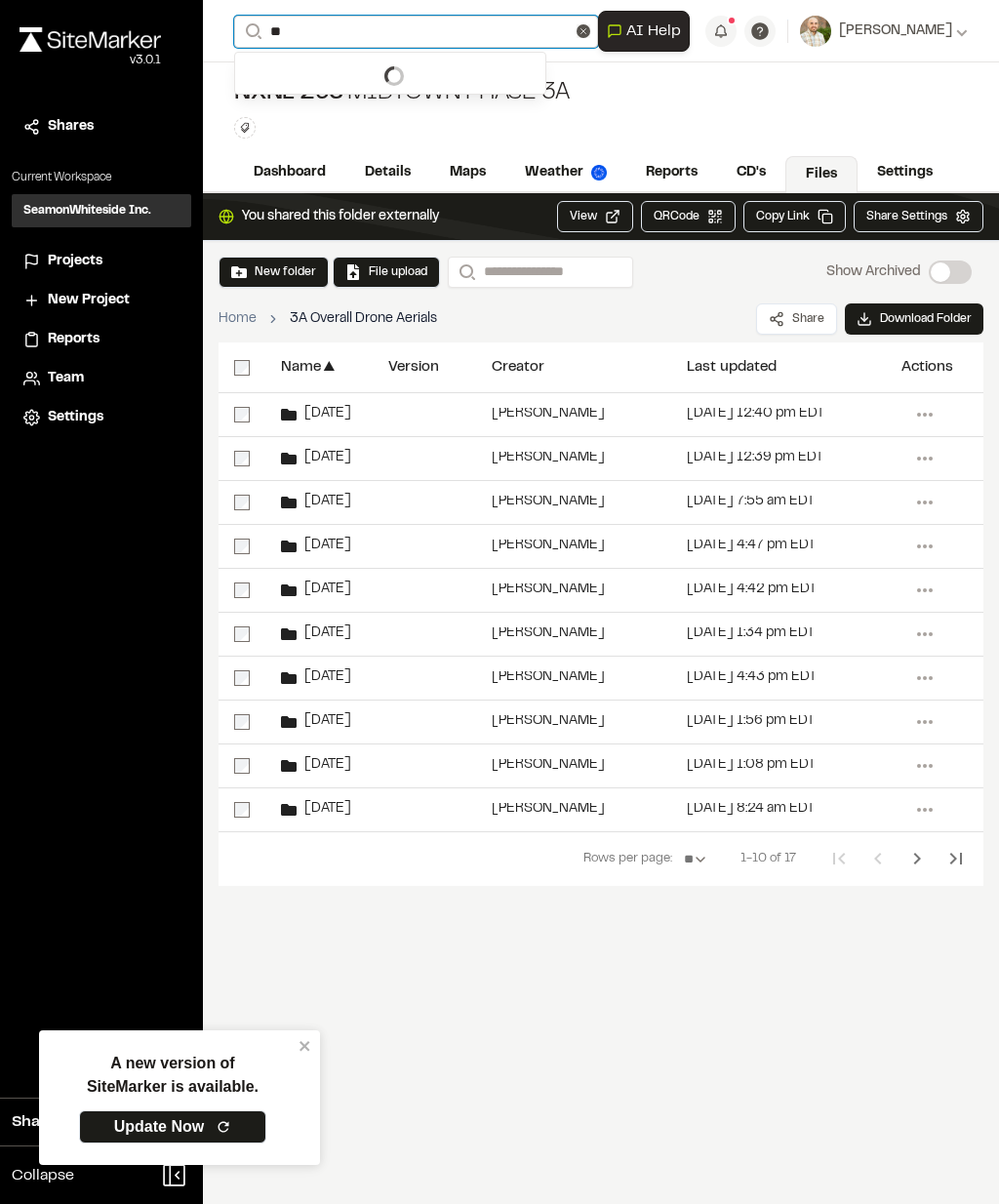
type input "*"
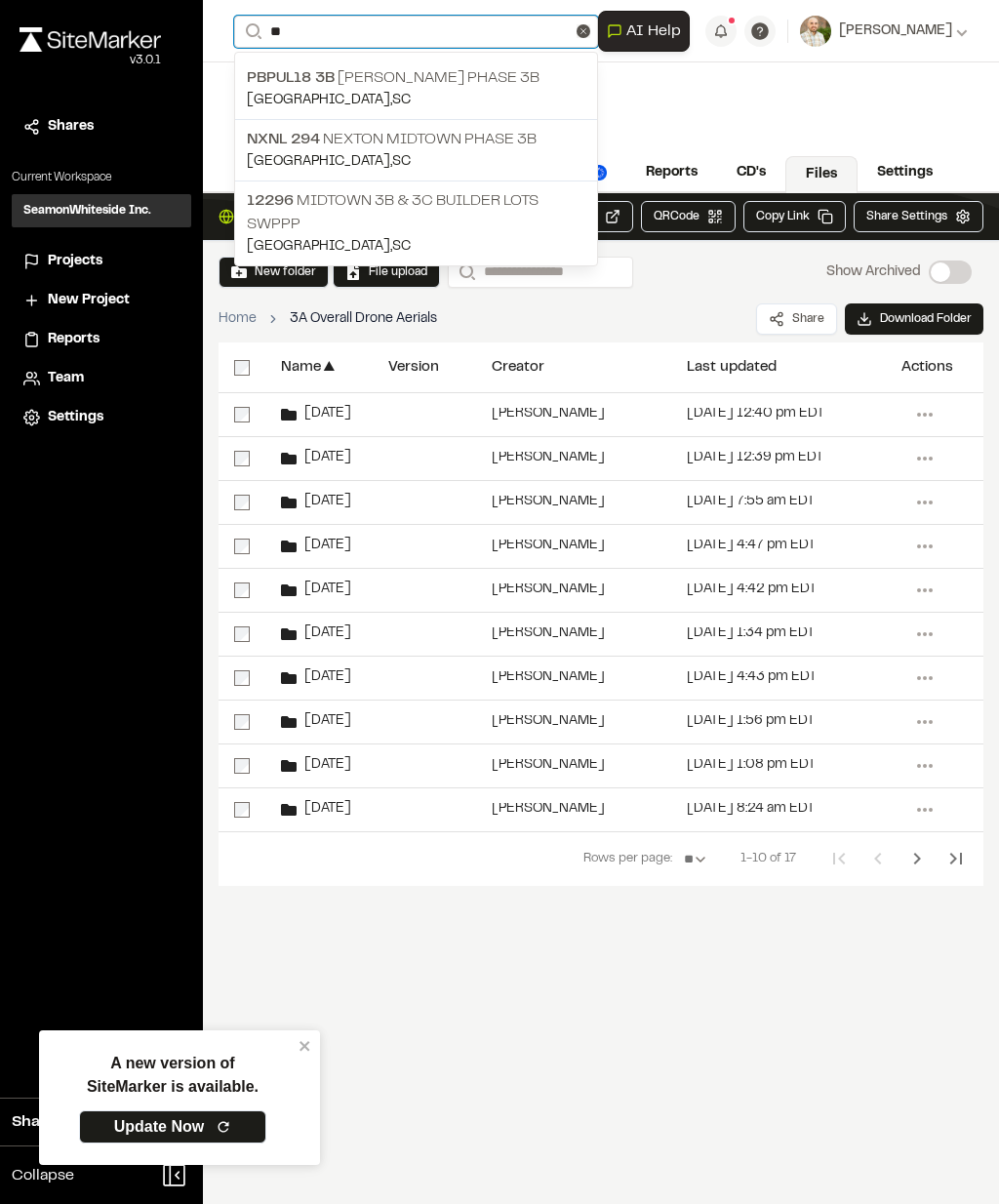
type input "**"
click at [521, 148] on p "NXNL 294 Nexton Midtown Phase 3B" at bounding box center [416, 139] width 339 height 24
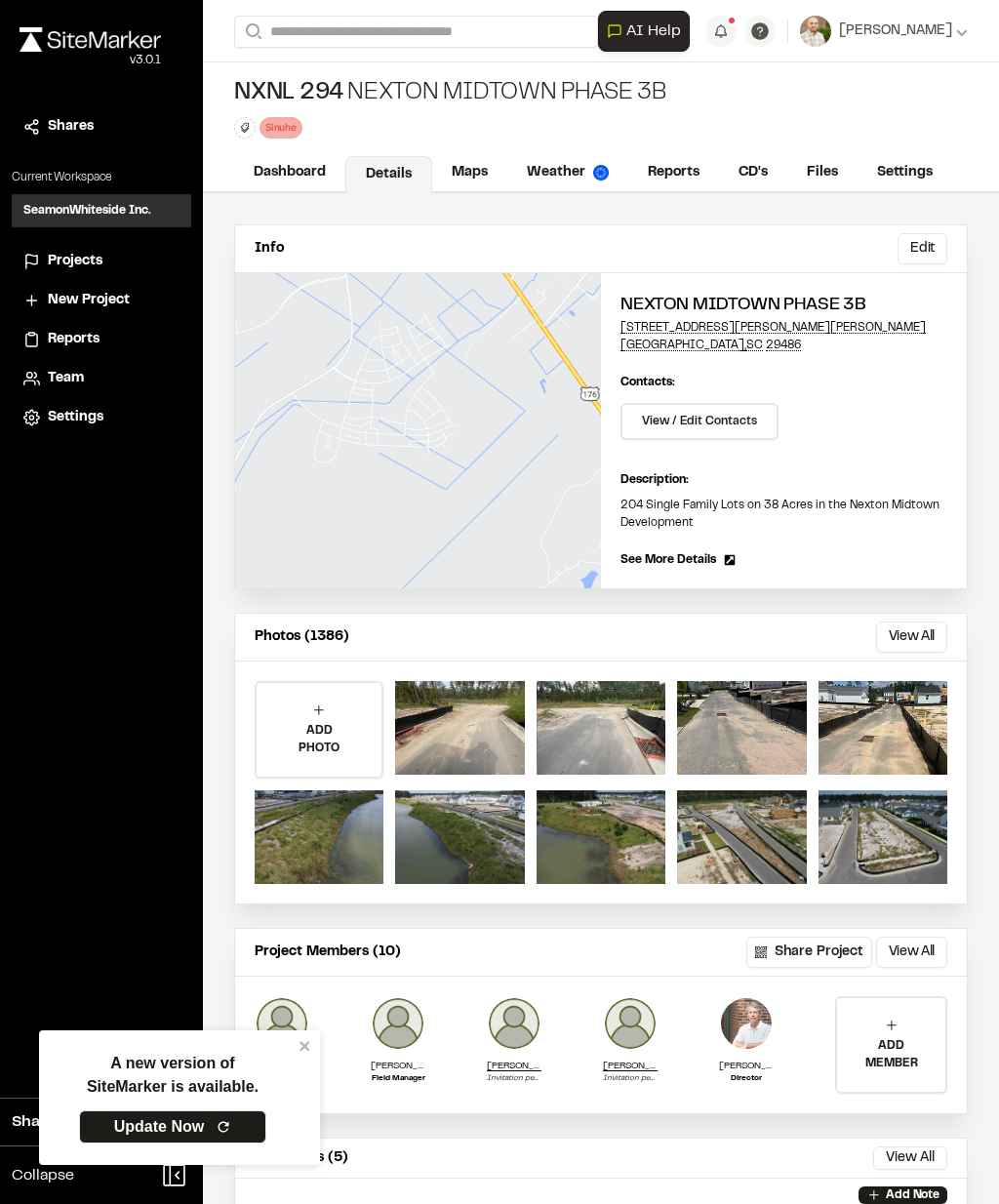
click at [672, 158] on link "Reports" at bounding box center [673, 172] width 91 height 37
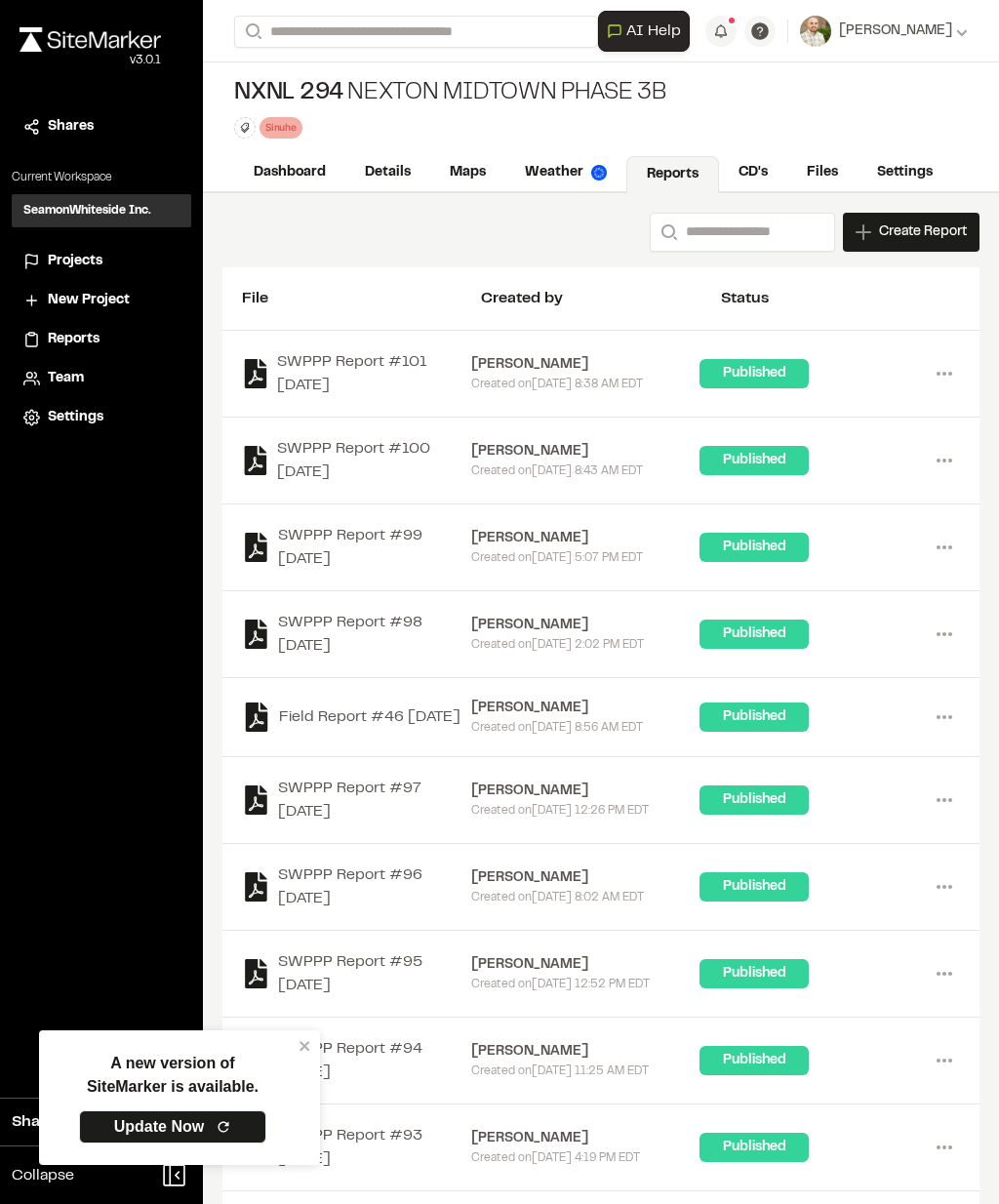
click at [842, 181] on link "Files" at bounding box center [823, 172] width 71 height 37
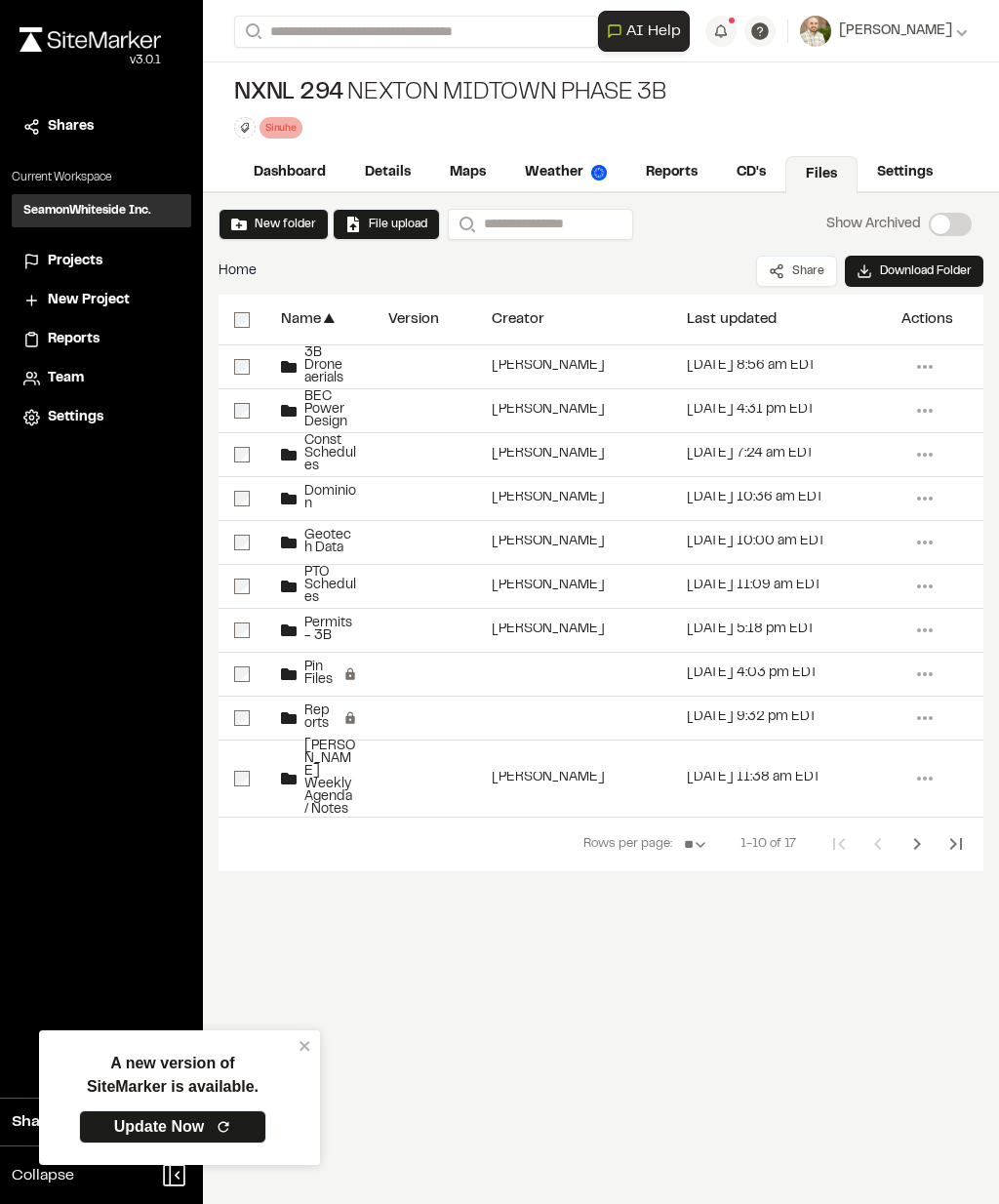
click at [315, 383] on span "3B Drone aerials" at bounding box center [327, 366] width 61 height 38
click at [311, 381] on span "3B Drone aerials" at bounding box center [327, 366] width 61 height 38
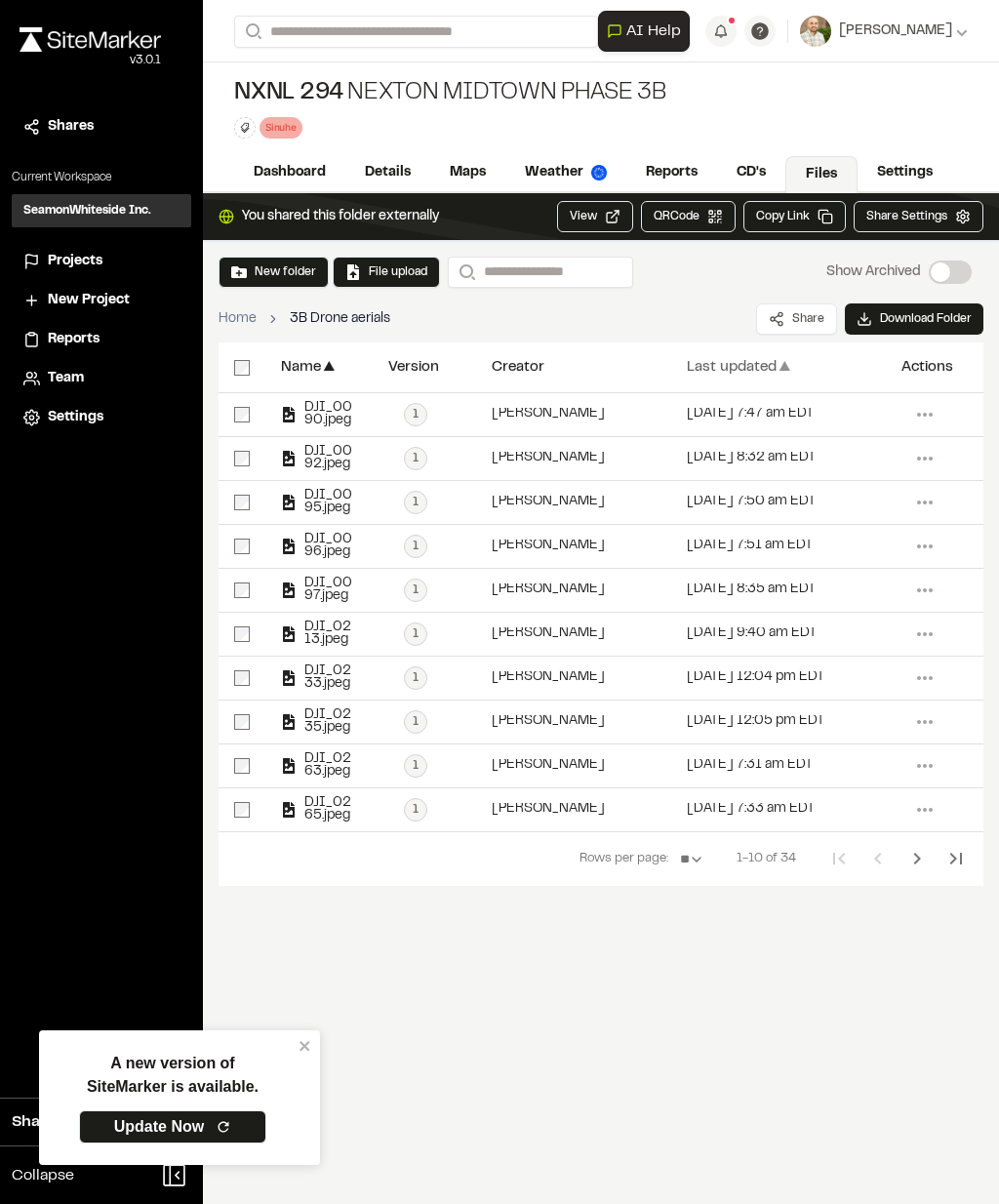
click at [737, 365] on div "Last updated" at bounding box center [732, 366] width 90 height 15
click at [743, 380] on div "Last updated ▲" at bounding box center [779, 367] width 183 height 50
click at [366, 279] on button "File upload" at bounding box center [386, 272] width 82 height 18
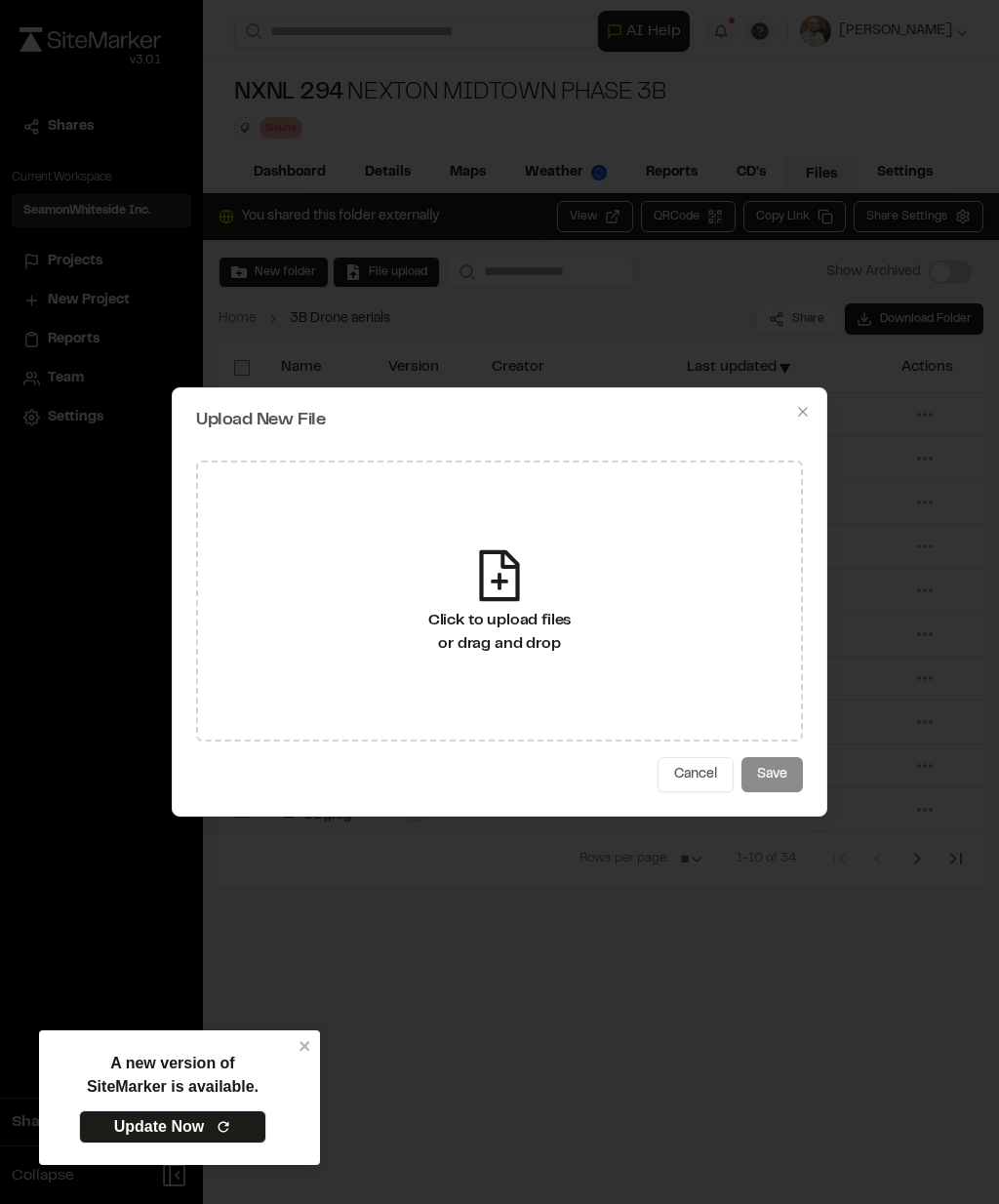
click at [480, 637] on div "Click to upload files or drag and drop" at bounding box center [500, 631] width 143 height 47
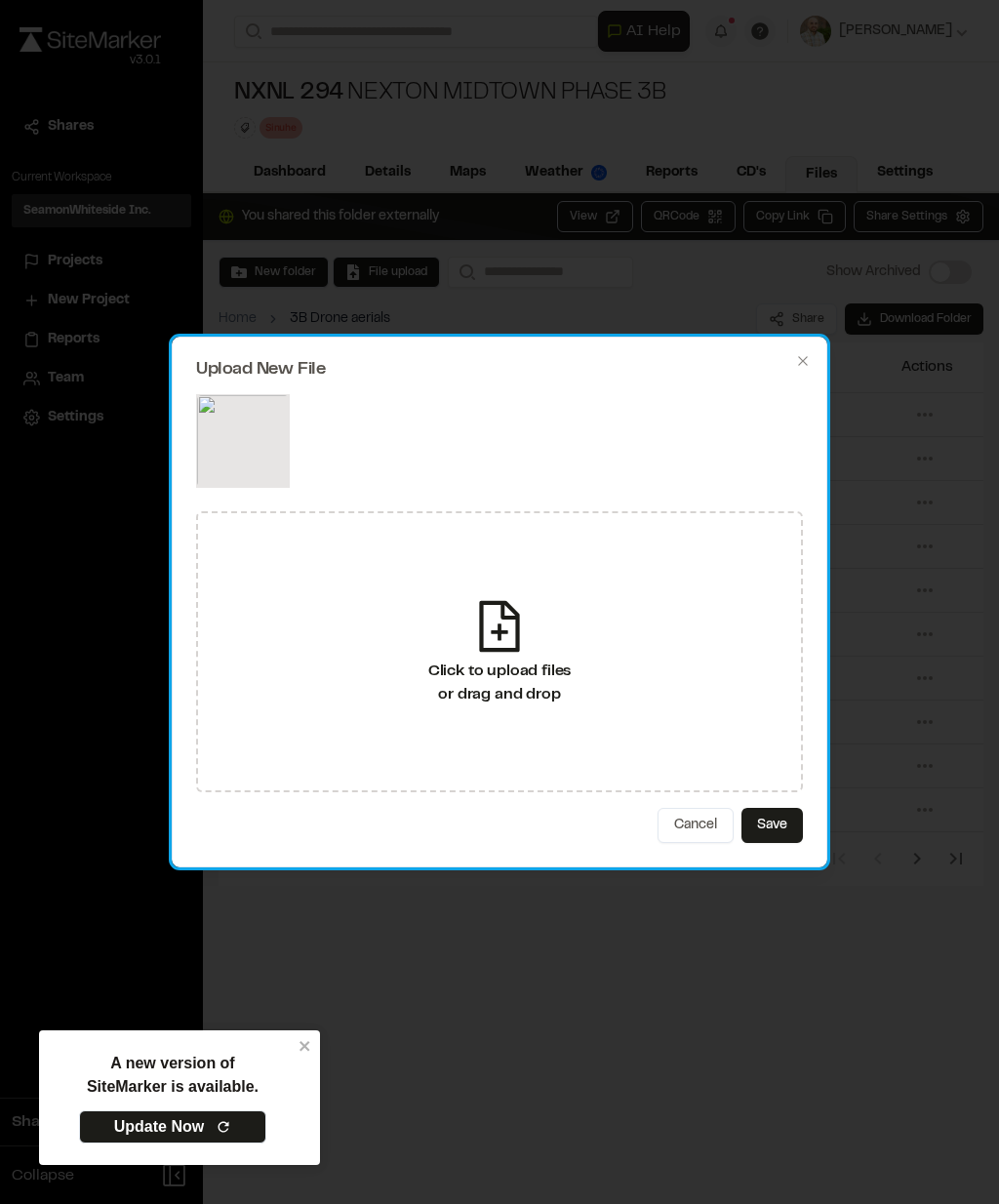
click at [774, 831] on button "Save" at bounding box center [772, 825] width 62 height 35
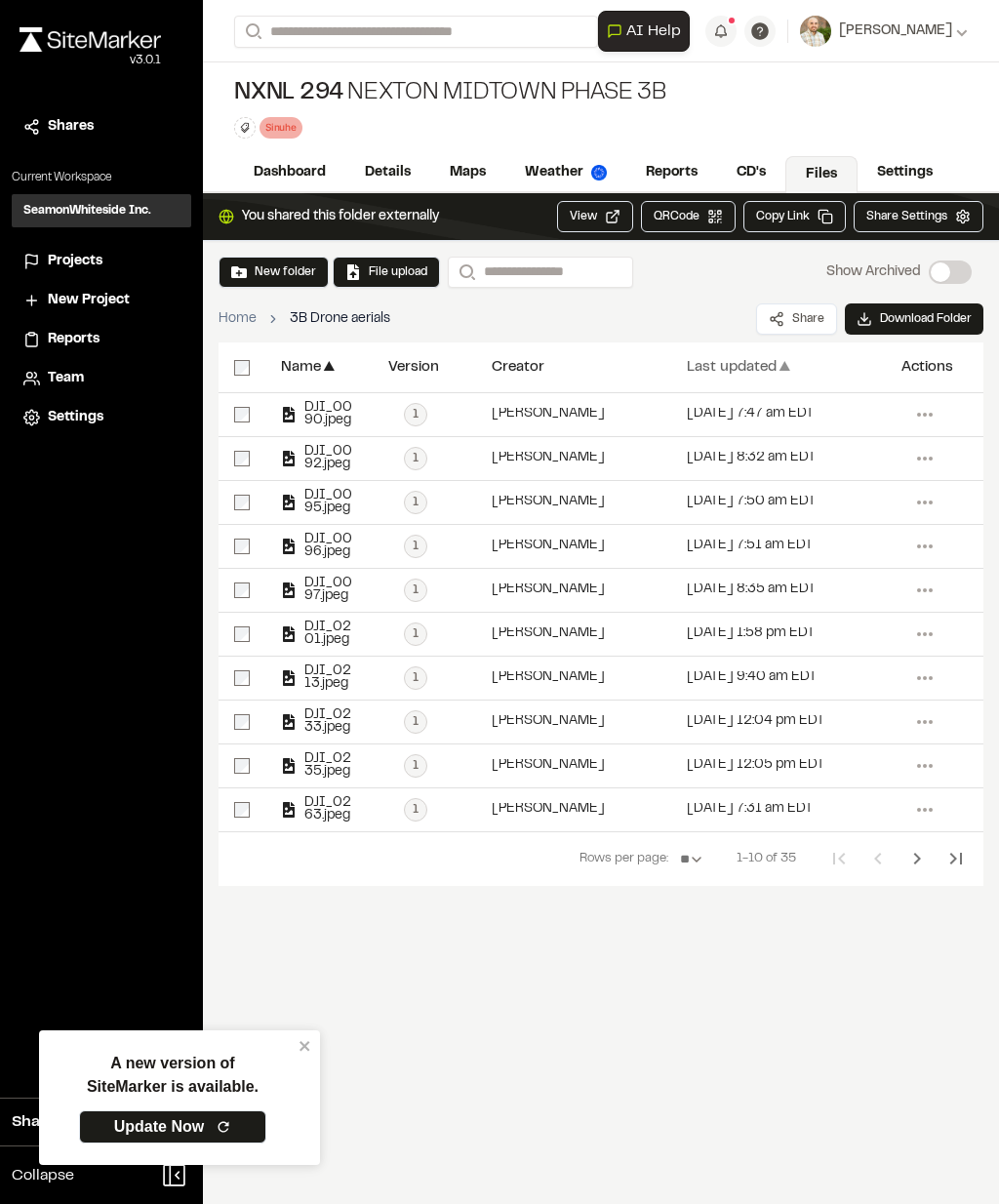
click at [751, 366] on div "Last updated" at bounding box center [732, 366] width 90 height 15
click at [323, 414] on span "DJI_0636.jpeg" at bounding box center [327, 414] width 61 height 25
click at [762, 414] on div "[DATE] 9:10 am EDT" at bounding box center [751, 413] width 127 height 13
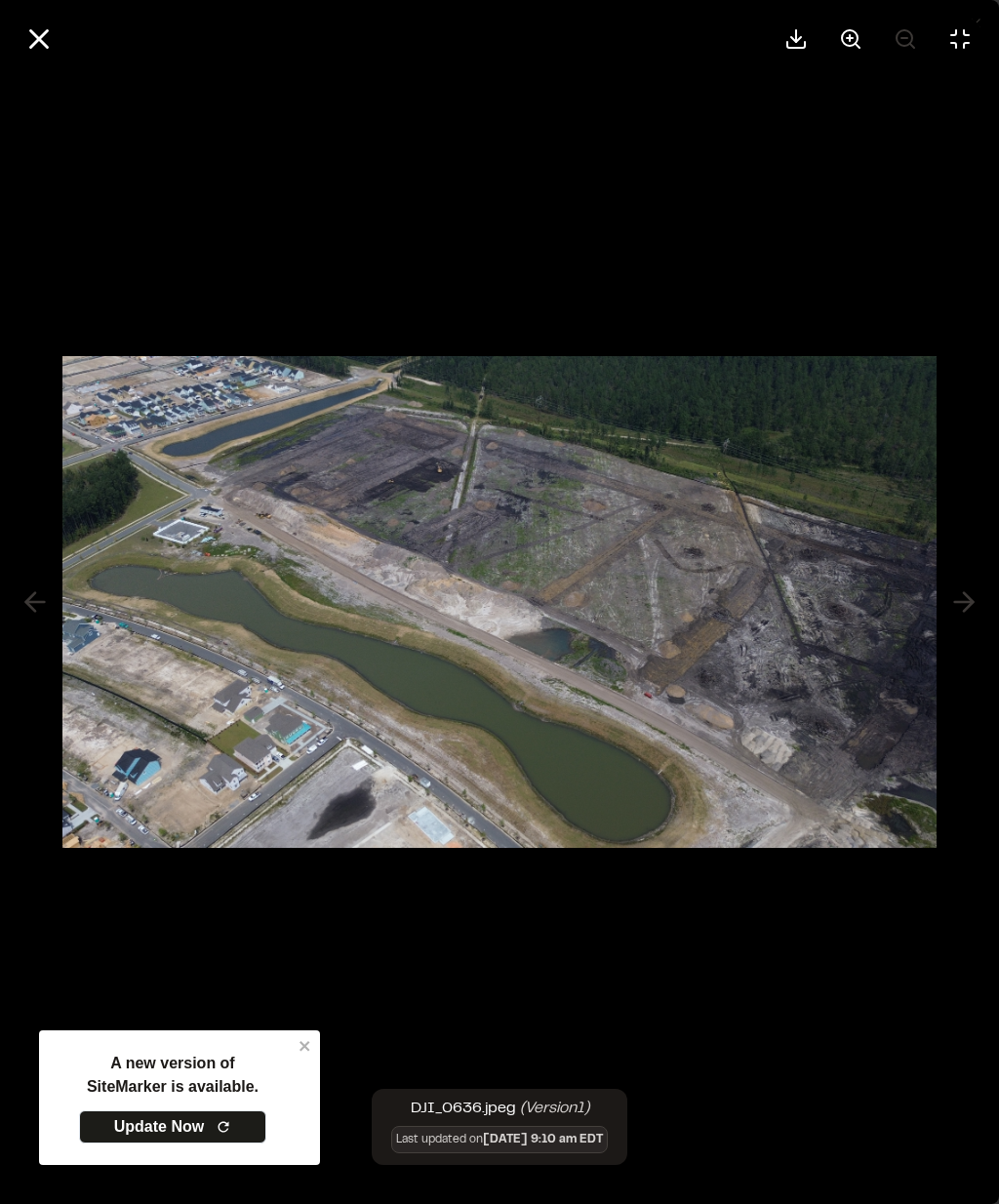
click at [27, 20] on button at bounding box center [39, 39] width 47 height 47
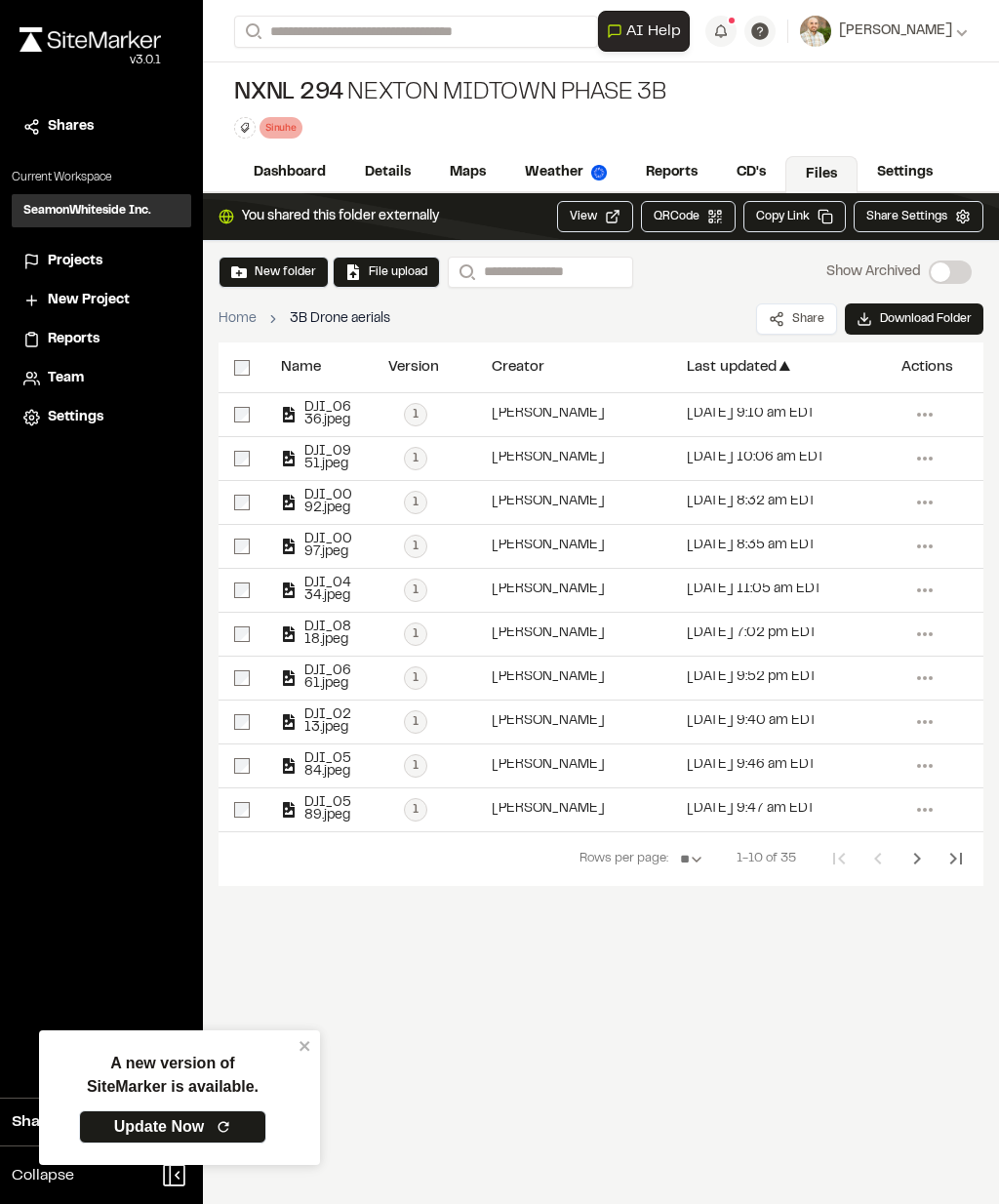
click at [766, 367] on div "Last updated" at bounding box center [732, 366] width 90 height 15
click at [776, 424] on div "[DATE] 1:58 pm EDT" at bounding box center [779, 414] width 215 height 43
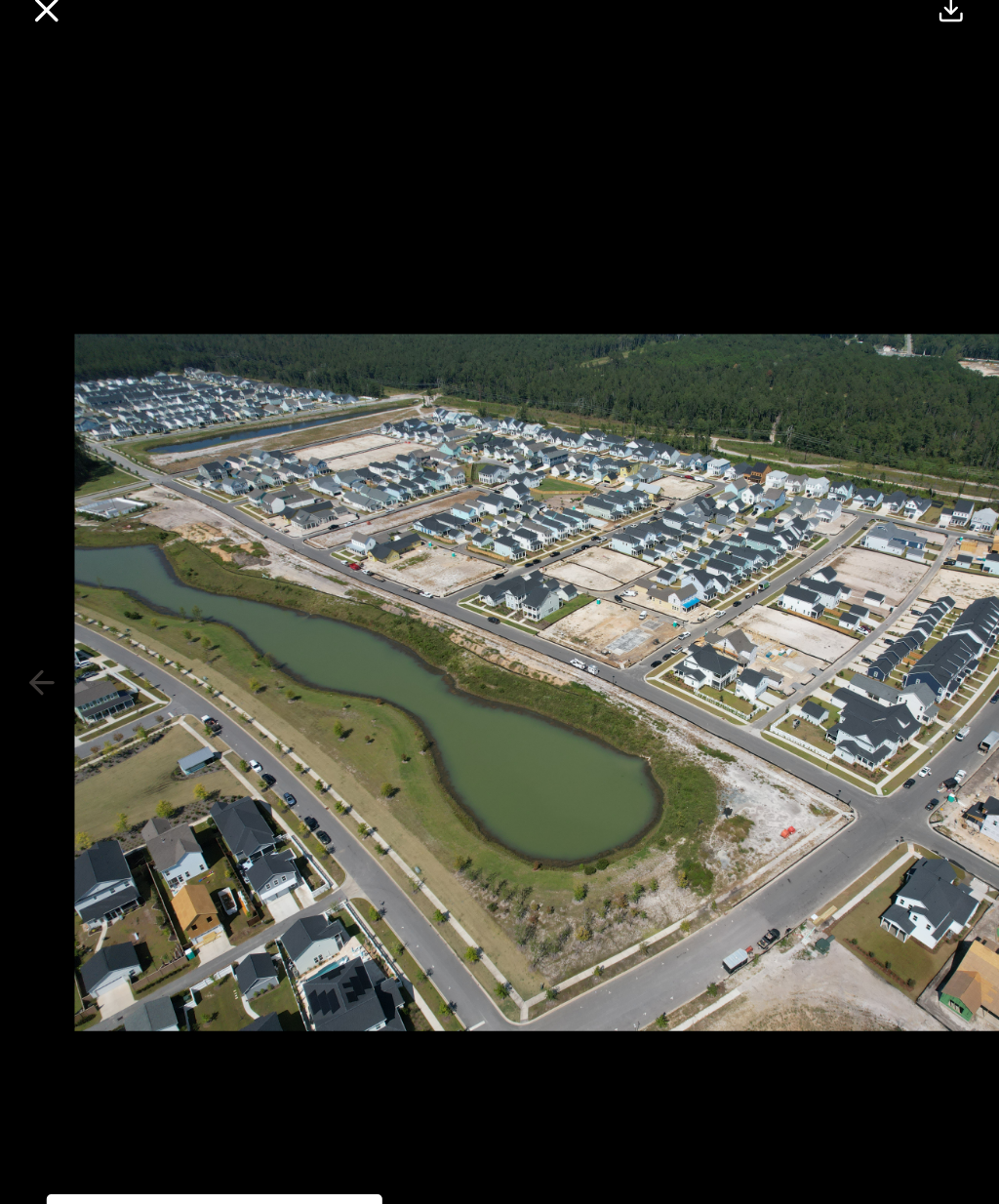
click at [21, 92] on div at bounding box center [499, 602] width 999 height 1204
